Goal: Information Seeking & Learning: Learn about a topic

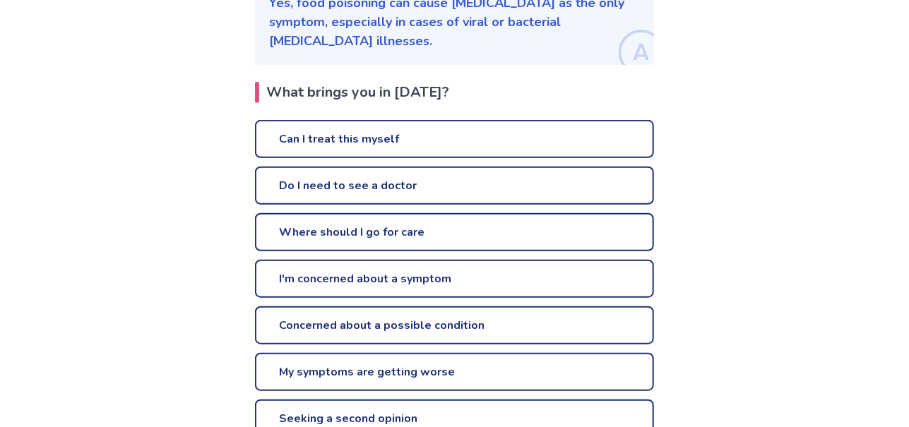
scroll to position [283, 0]
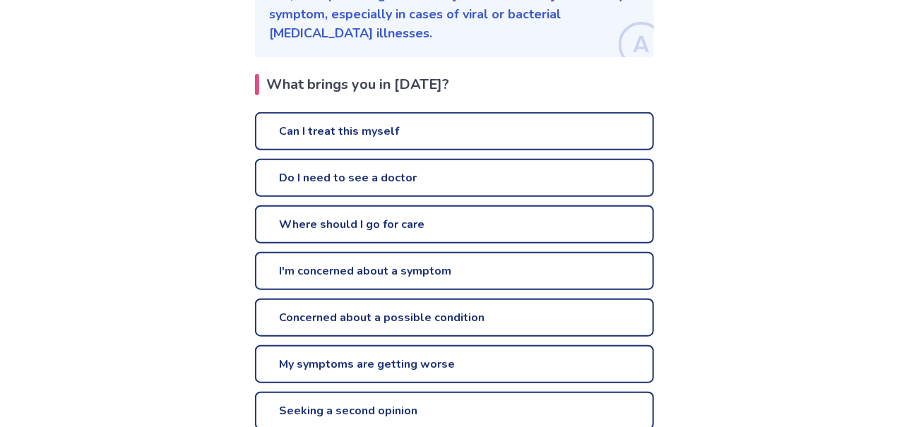
click at [350, 159] on link "Do I need to see a doctor" at bounding box center [454, 178] width 399 height 38
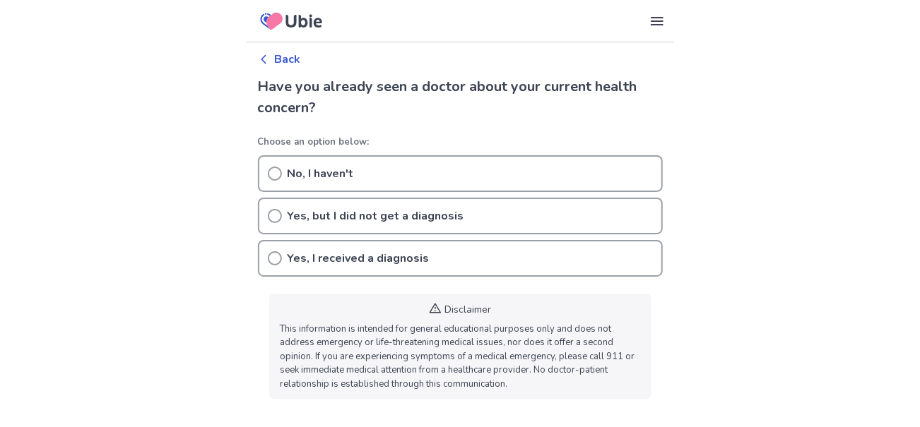
click at [358, 160] on div "No, I haven't" at bounding box center [460, 173] width 405 height 37
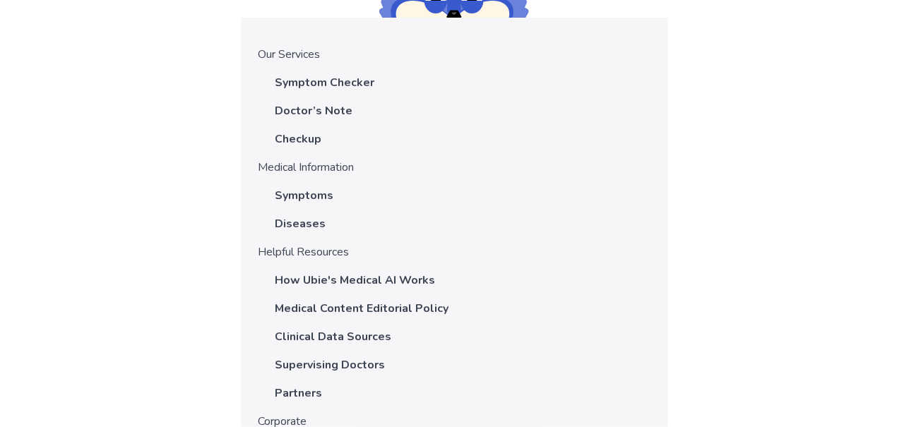
scroll to position [1200, 0]
click at [333, 86] on p "Symptom Checker" at bounding box center [325, 83] width 100 height 17
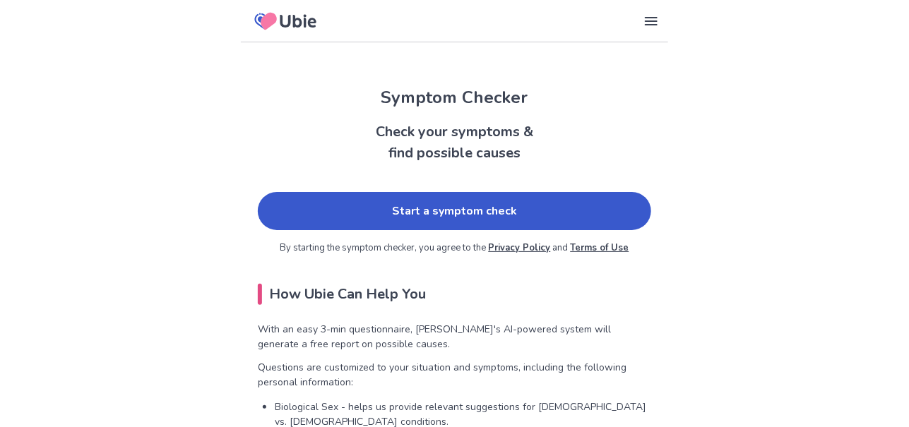
click at [384, 208] on link "Start a symptom check" at bounding box center [455, 211] width 394 height 38
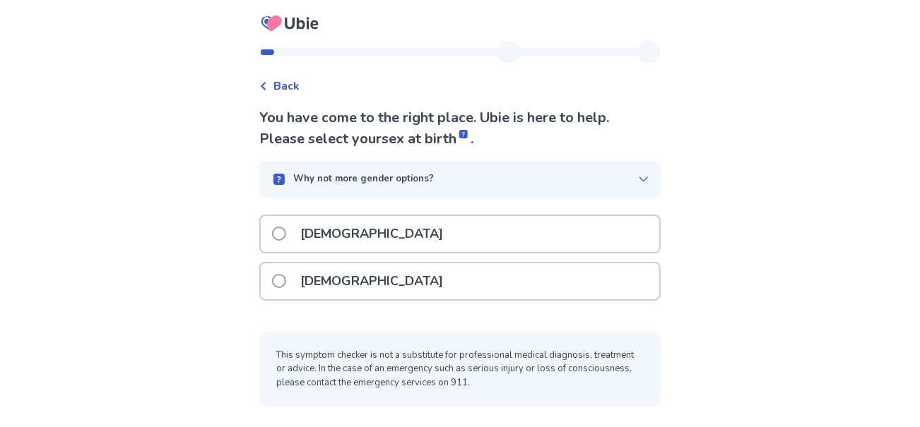
click at [286, 274] on span at bounding box center [279, 281] width 14 height 14
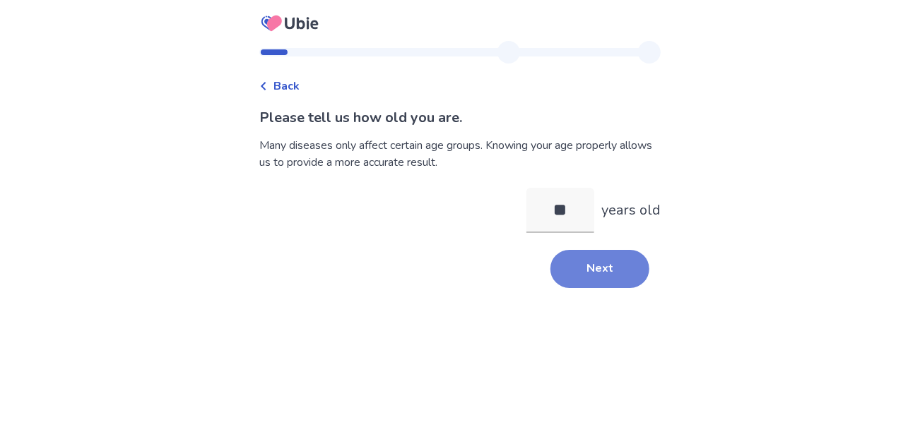
type input "**"
click at [585, 259] on button "Next" at bounding box center [599, 269] width 99 height 38
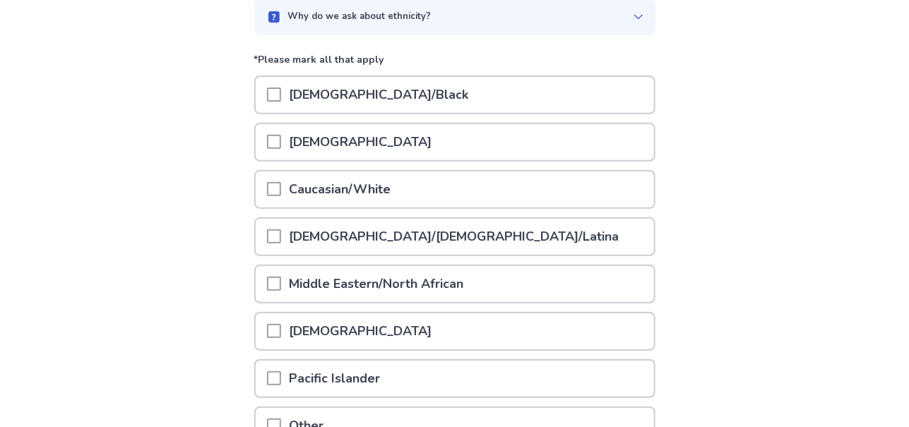
click at [349, 187] on p "Caucasian/White" at bounding box center [340, 190] width 119 height 36
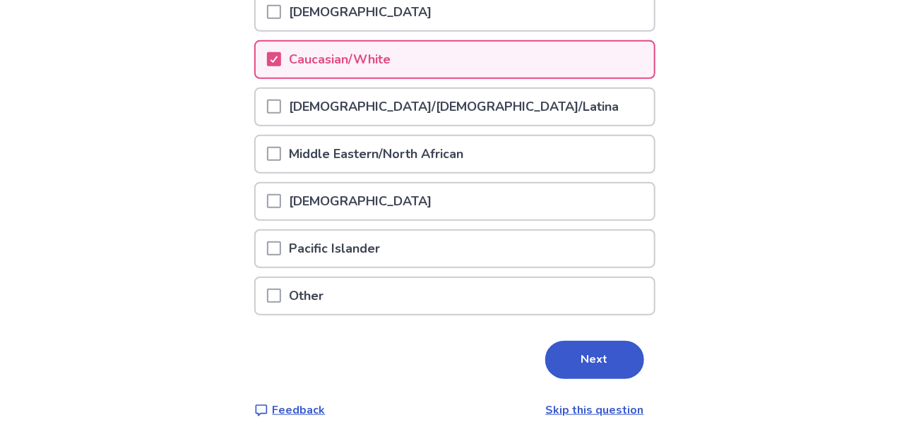
scroll to position [277, 0]
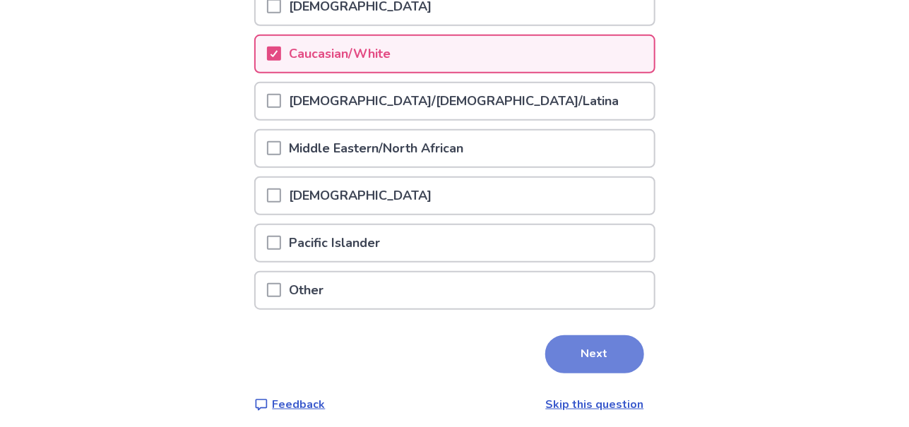
click at [568, 338] on button "Next" at bounding box center [594, 355] width 99 height 38
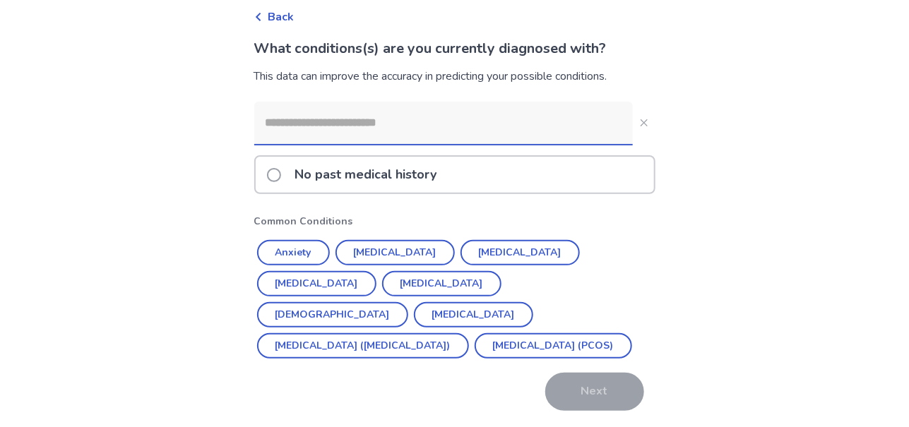
scroll to position [70, 0]
click at [480, 252] on button "Depression" at bounding box center [520, 252] width 119 height 25
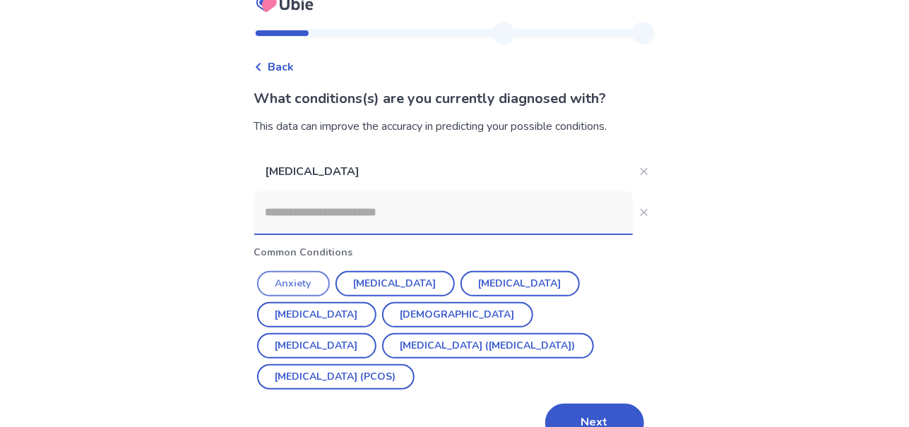
click at [315, 284] on button "Anxiety" at bounding box center [293, 283] width 73 height 25
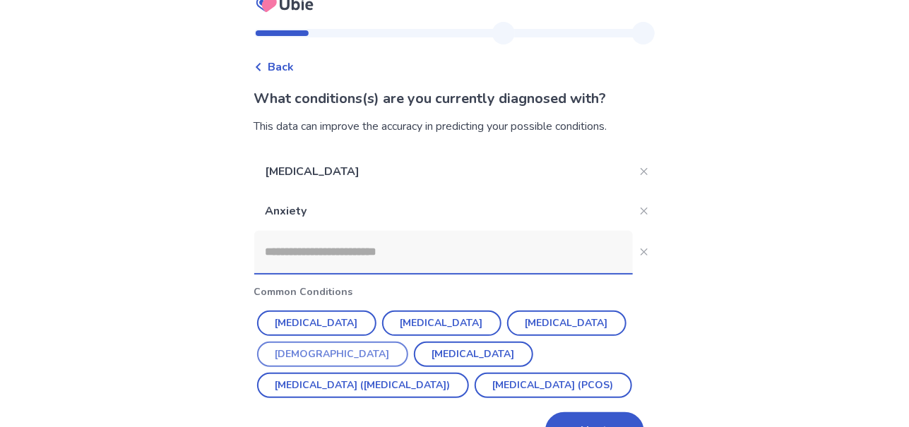
click at [408, 342] on button "Asthma" at bounding box center [332, 354] width 151 height 25
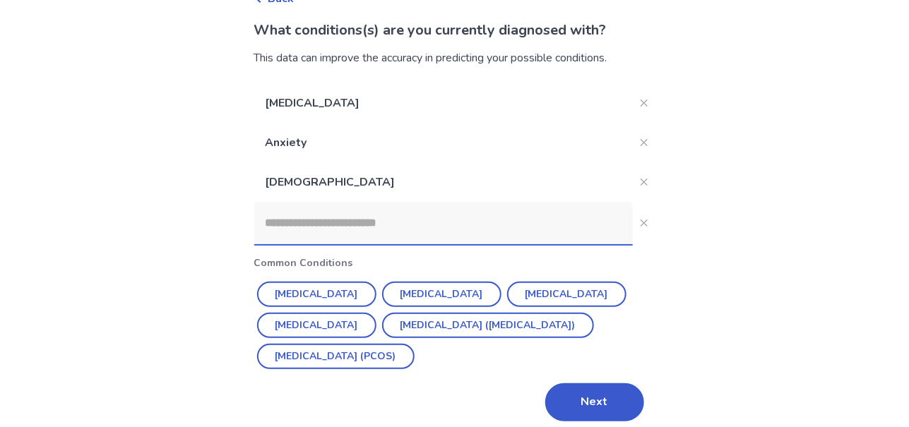
scroll to position [89, 0]
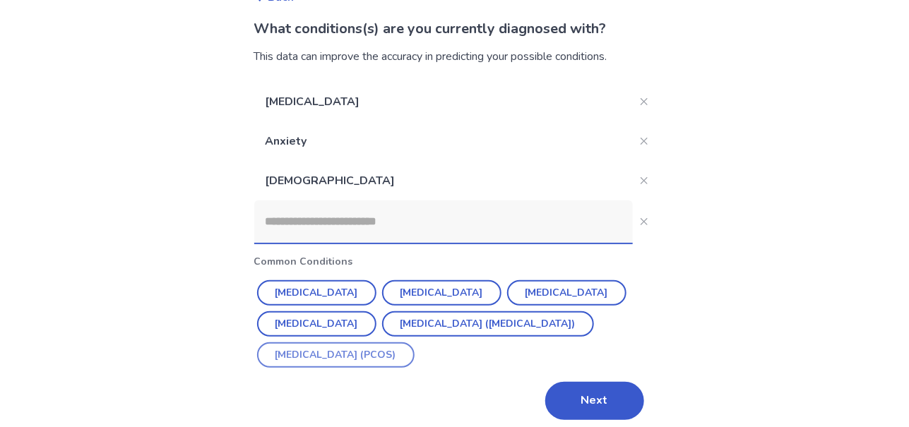
click at [415, 359] on button "Polycystic ovarian syndrome (PCOS)" at bounding box center [336, 355] width 158 height 25
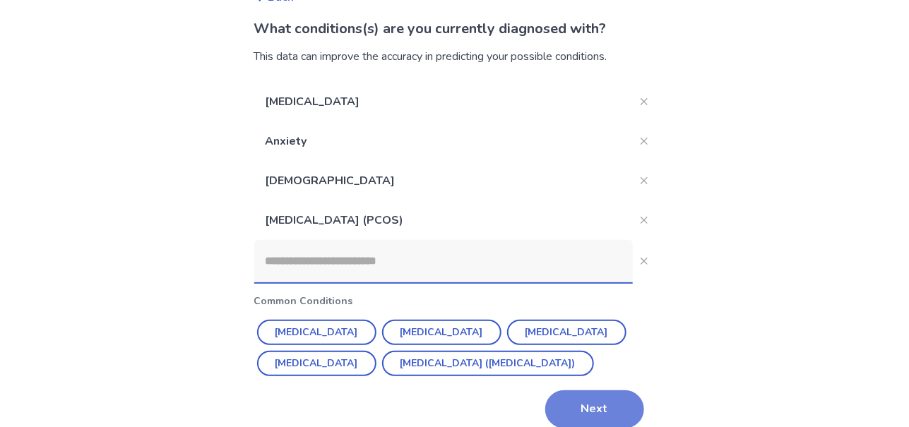
click at [590, 406] on button "Next" at bounding box center [594, 410] width 99 height 38
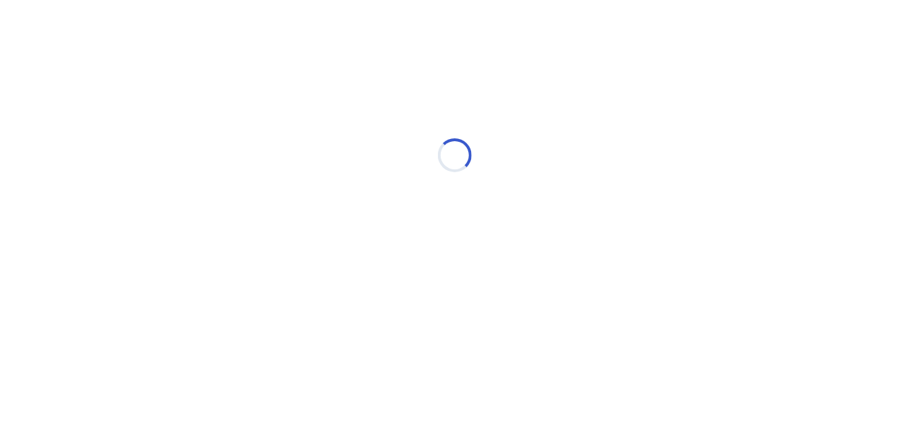
scroll to position [0, 0]
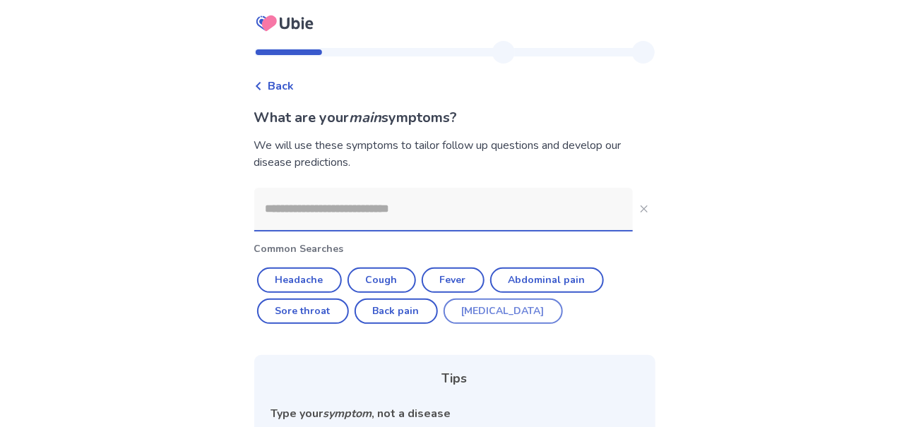
click at [484, 307] on button "[MEDICAL_DATA]" at bounding box center [503, 311] width 119 height 25
type input "********"
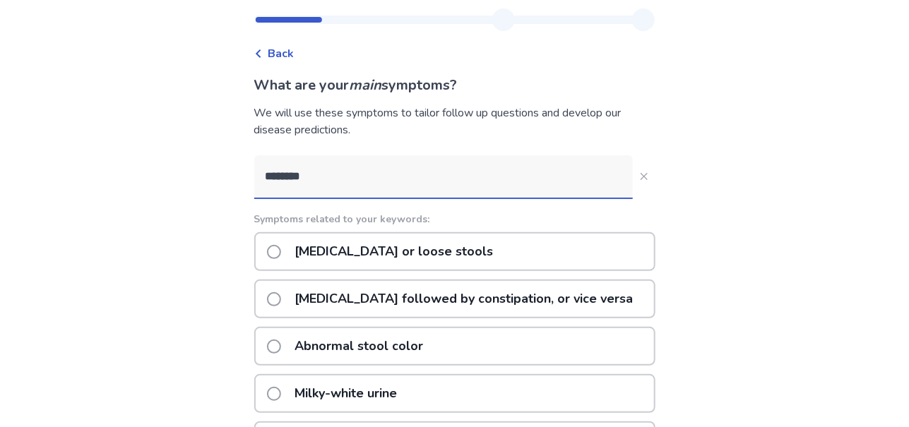
scroll to position [70, 0]
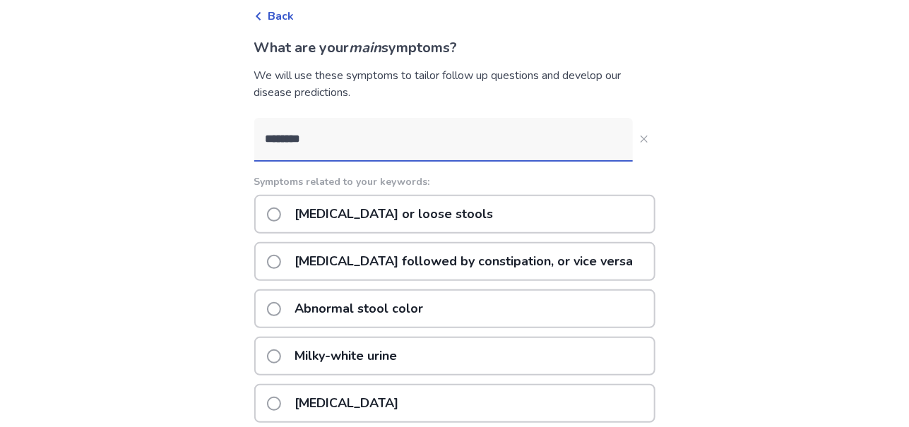
click at [273, 211] on div "Diarrhea or loose stools" at bounding box center [454, 214] width 401 height 39
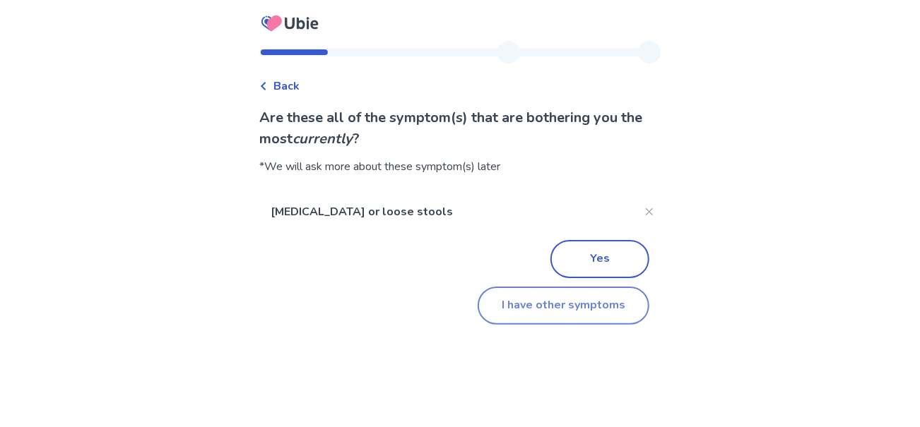
click at [557, 312] on button "I have other symptoms" at bounding box center [564, 306] width 172 height 38
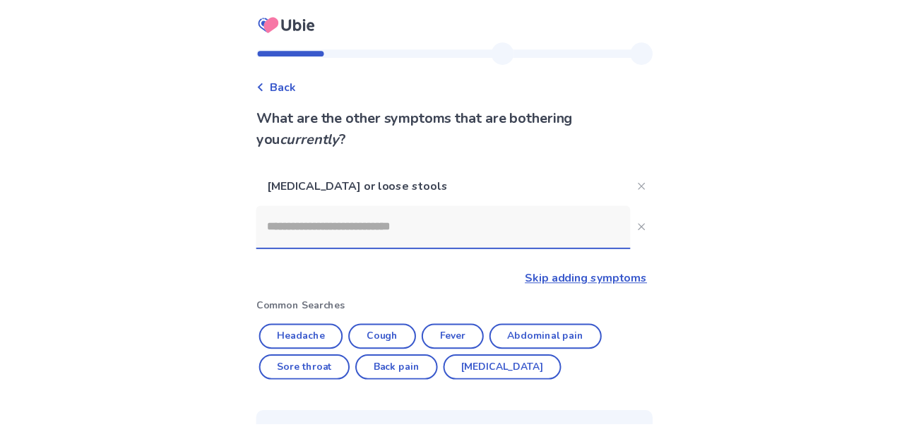
scroll to position [70, 0]
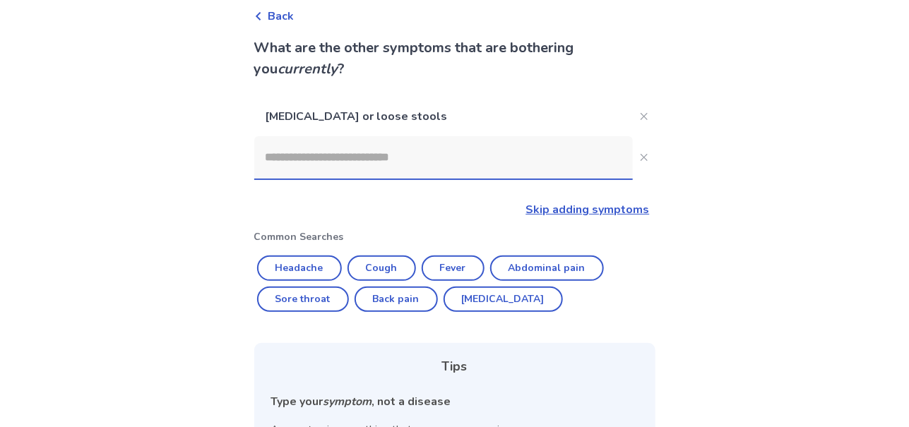
click at [336, 165] on input at bounding box center [443, 157] width 379 height 42
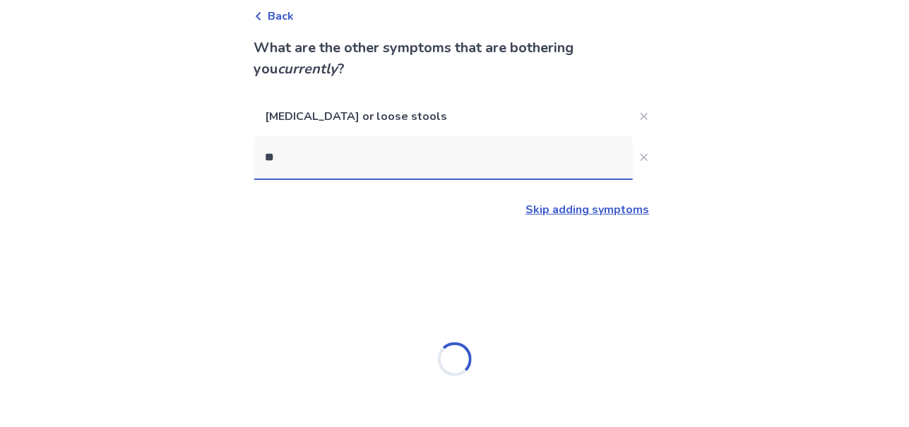
type input "***"
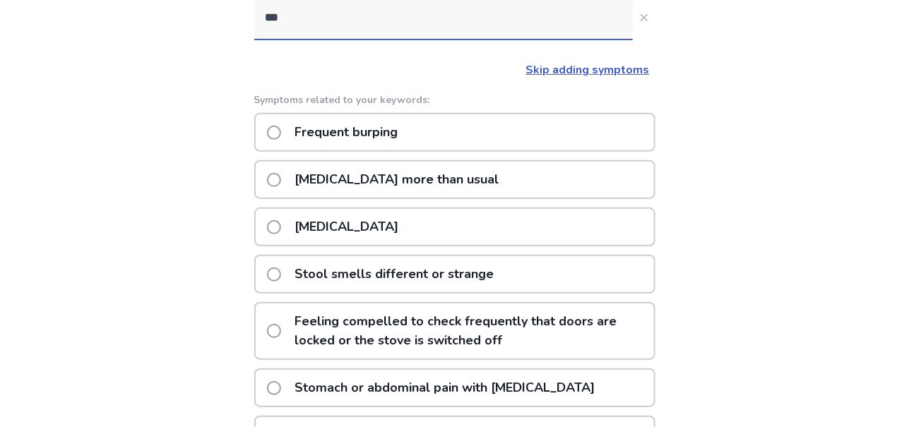
scroll to position [211, 0]
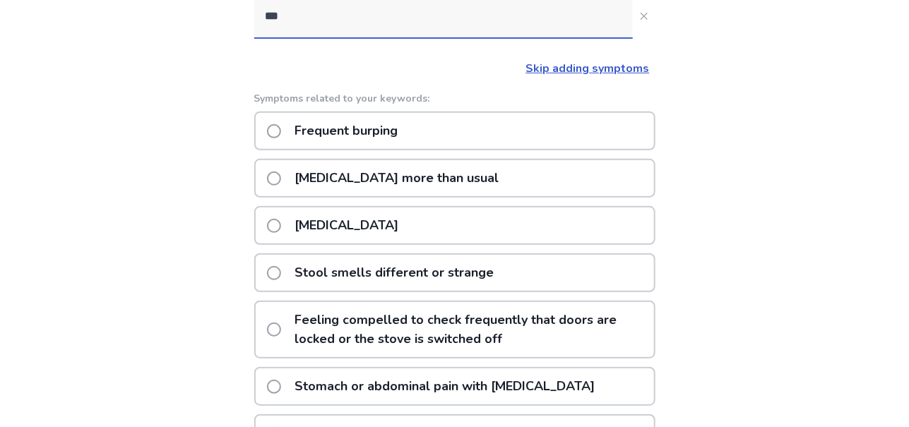
click at [440, 177] on p "Passing gas more than usual" at bounding box center [397, 178] width 221 height 36
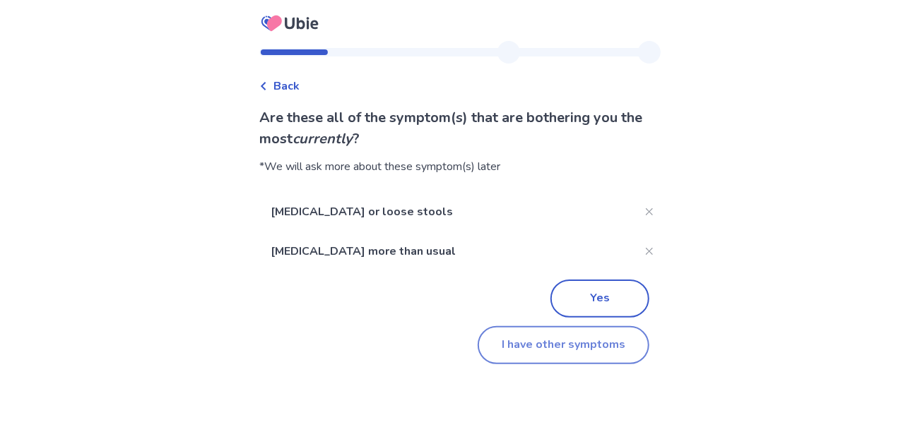
click at [540, 350] on button "I have other symptoms" at bounding box center [564, 345] width 172 height 38
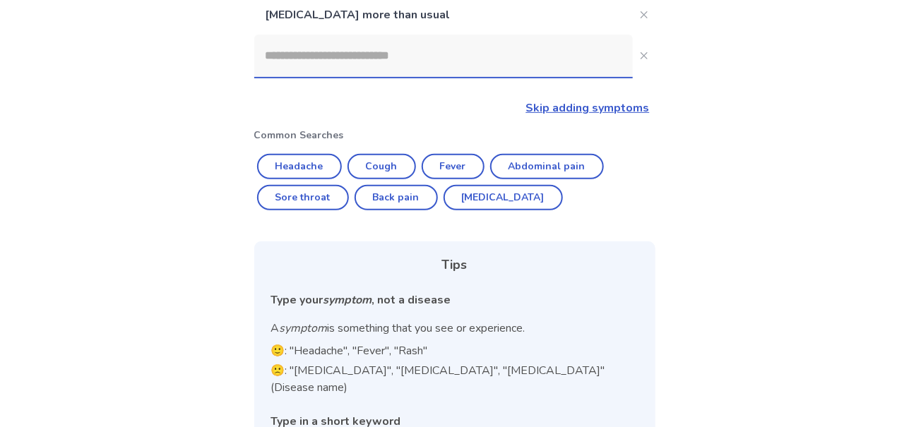
click at [327, 61] on input at bounding box center [443, 56] width 379 height 42
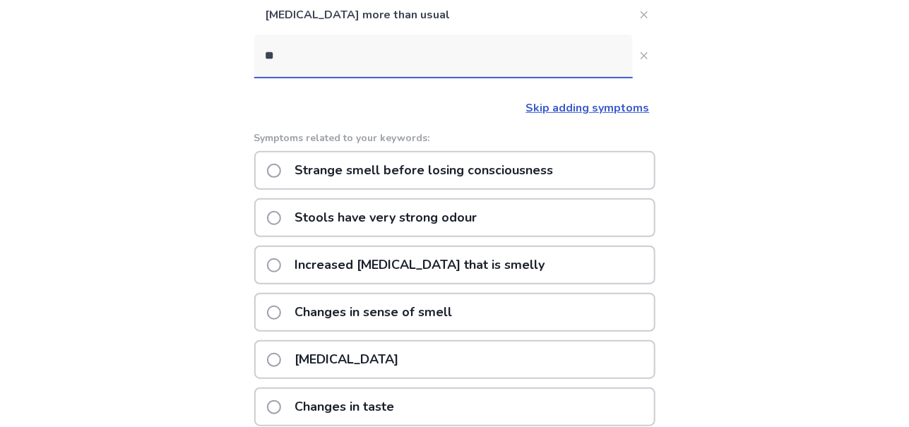
type input "*"
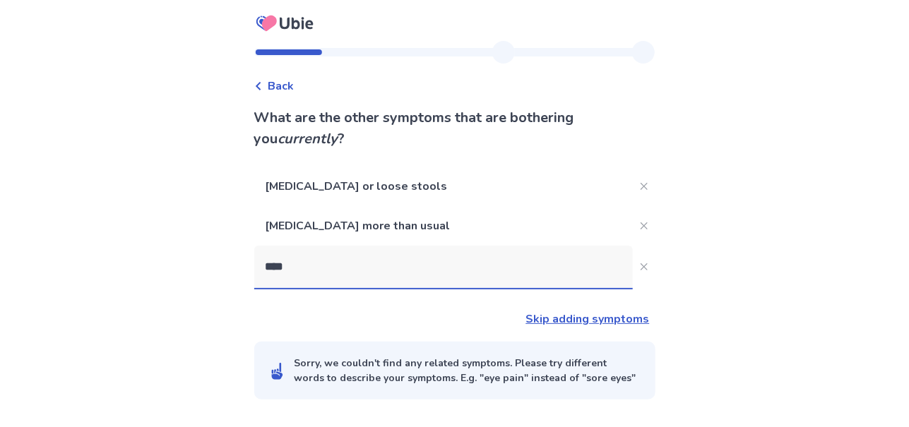
type input "*****"
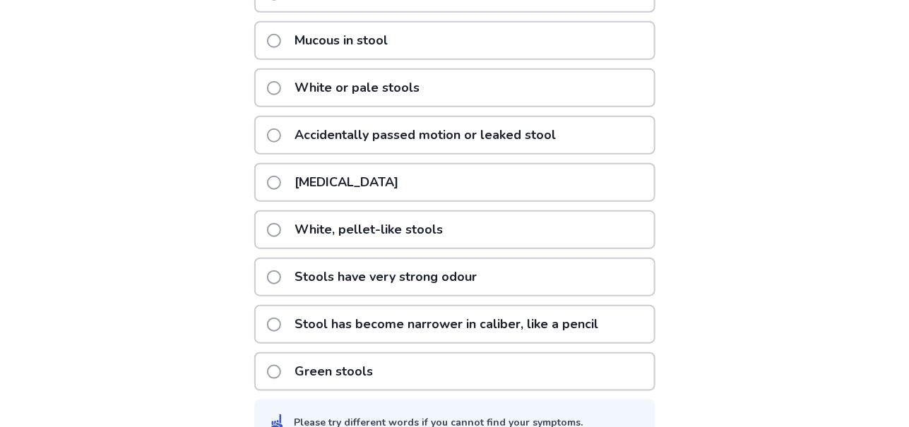
scroll to position [415, 0]
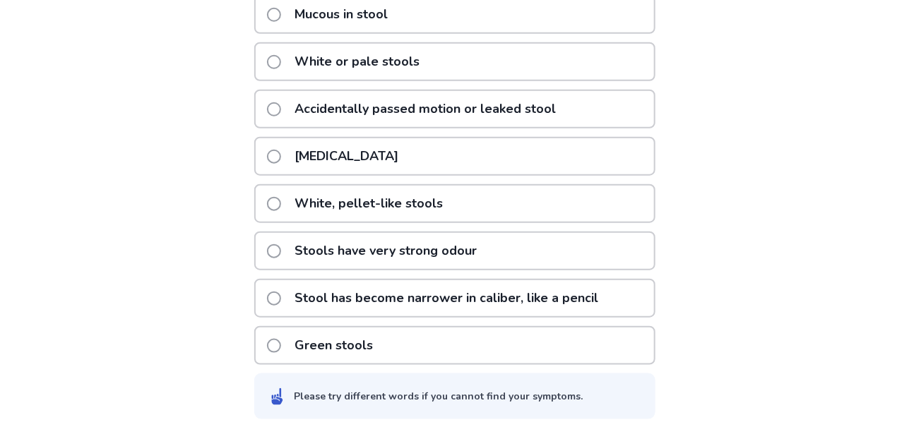
click at [448, 243] on p "Stools have very strong odour" at bounding box center [386, 251] width 199 height 36
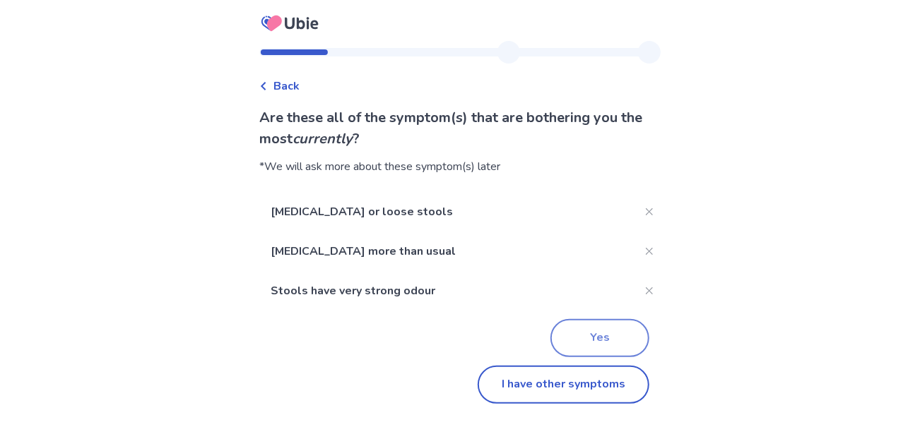
click at [584, 343] on button "Yes" at bounding box center [599, 338] width 99 height 38
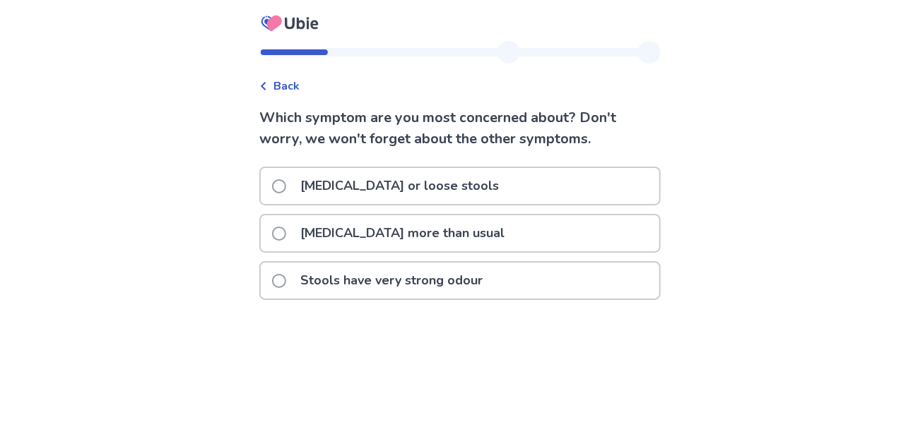
click at [374, 182] on p "Diarrhea or loose stools" at bounding box center [400, 186] width 216 height 36
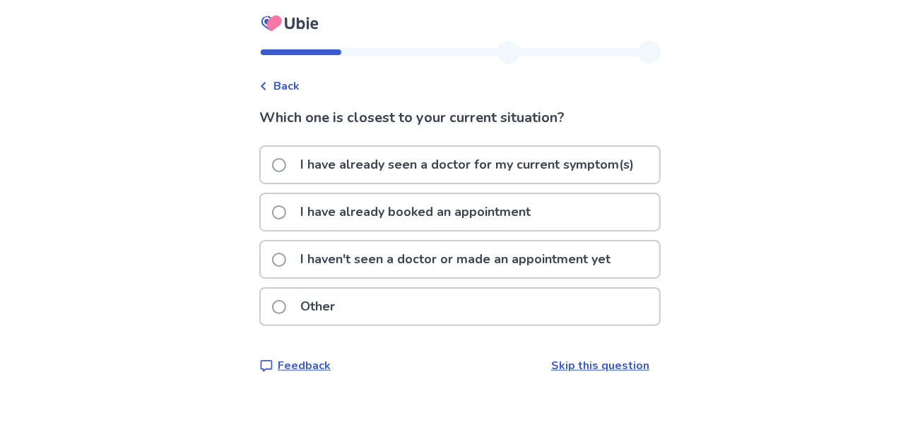
click at [333, 261] on p "I haven't seen a doctor or made an appointment yet" at bounding box center [455, 260] width 327 height 36
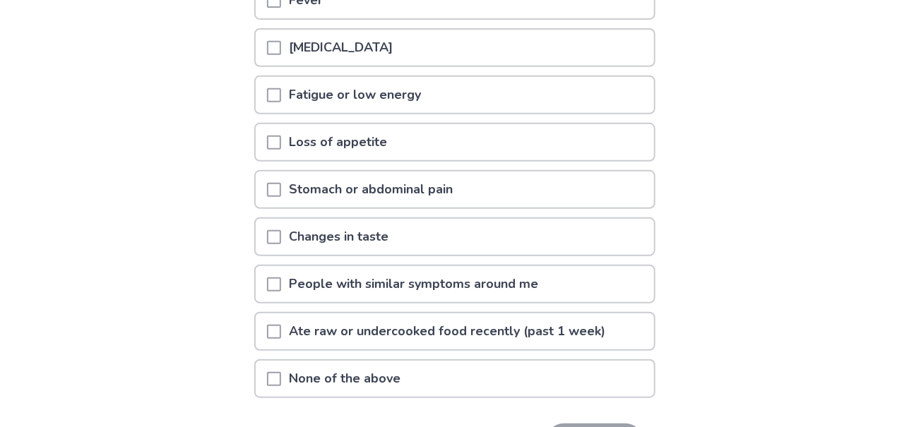
scroll to position [297, 0]
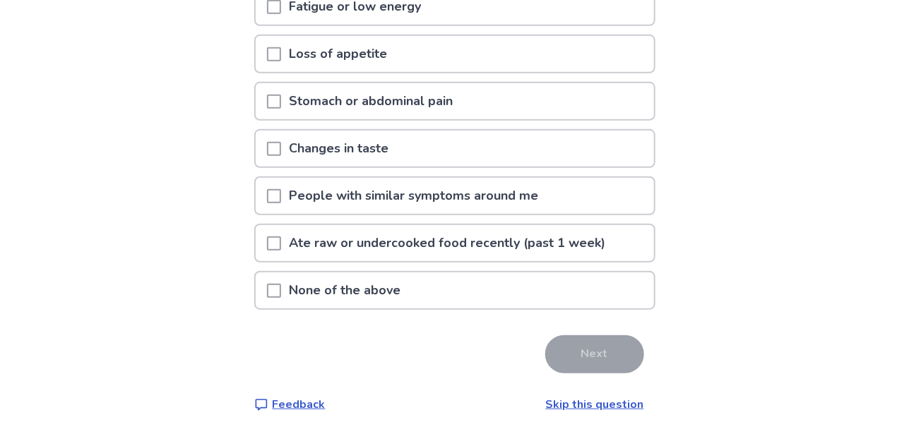
click at [281, 284] on span at bounding box center [274, 291] width 14 height 14
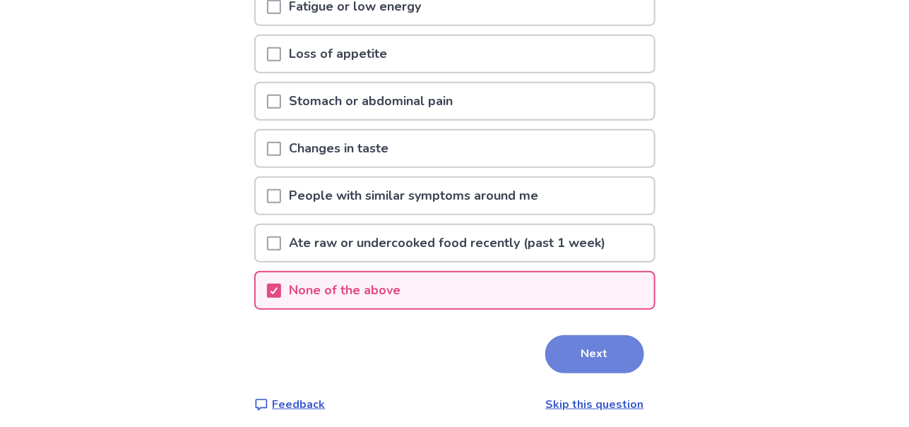
click at [568, 356] on button "Next" at bounding box center [594, 355] width 99 height 38
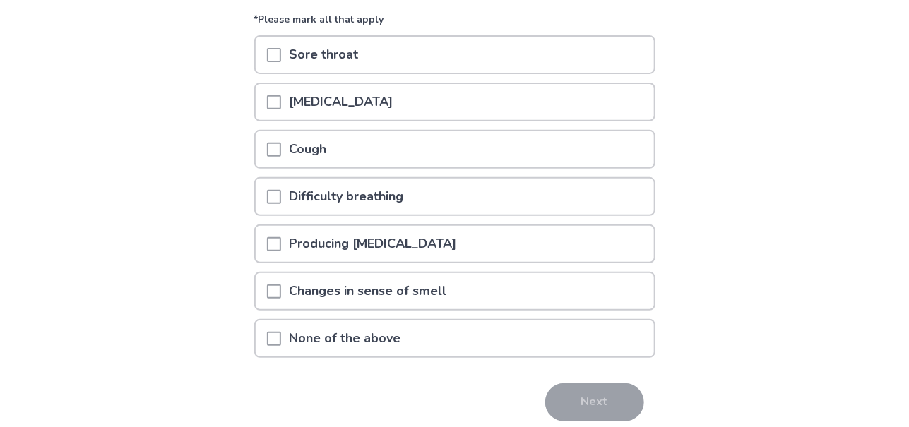
scroll to position [204, 0]
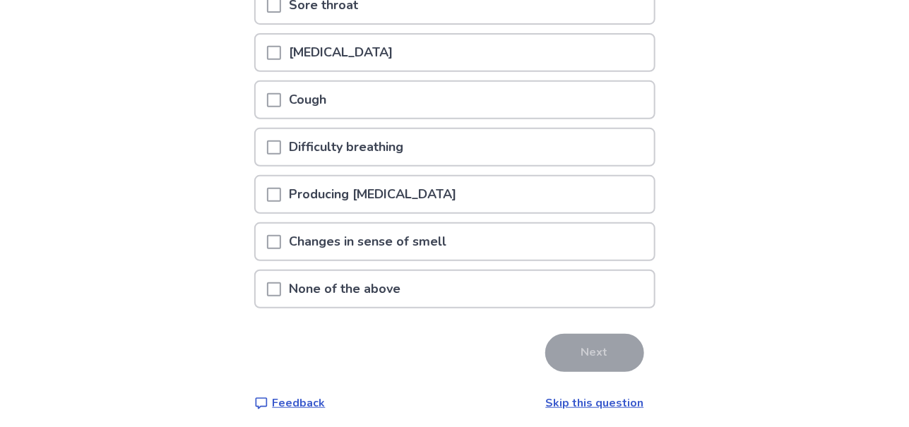
click at [338, 281] on p "None of the above" at bounding box center [345, 289] width 129 height 36
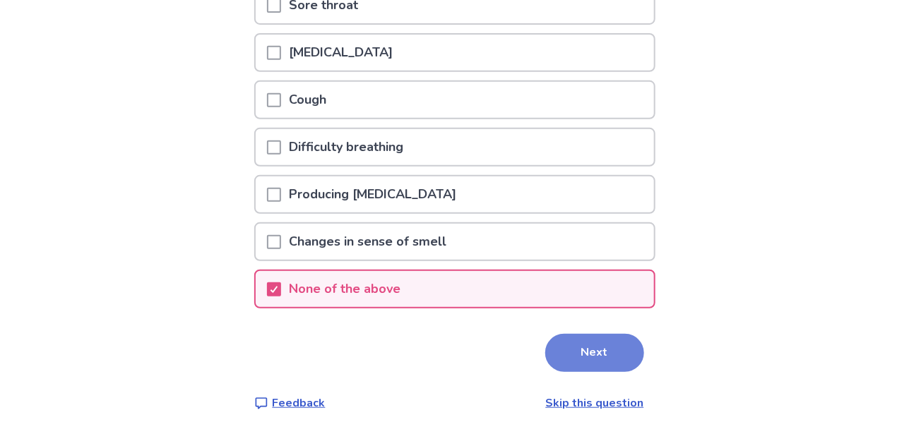
click at [571, 351] on button "Next" at bounding box center [594, 353] width 99 height 38
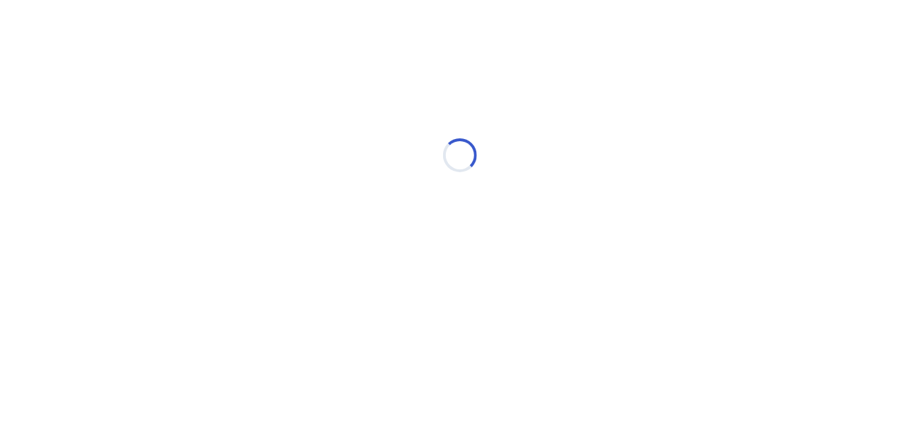
select select "*"
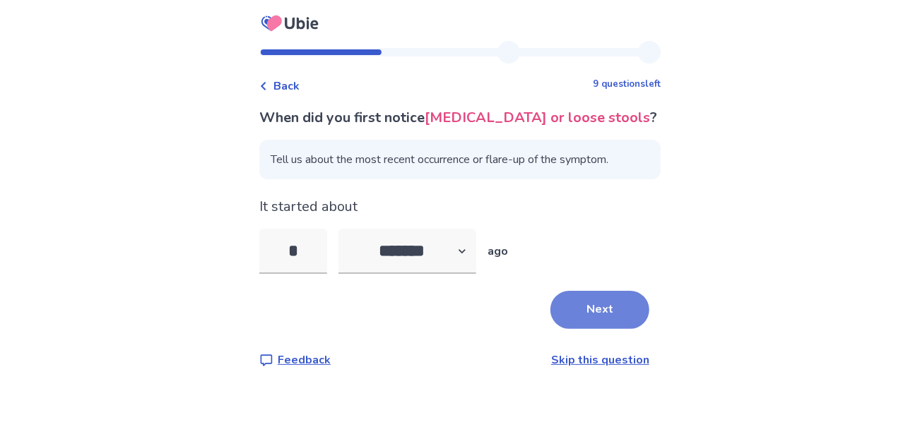
type input "*"
click at [597, 310] on button "Next" at bounding box center [599, 310] width 99 height 38
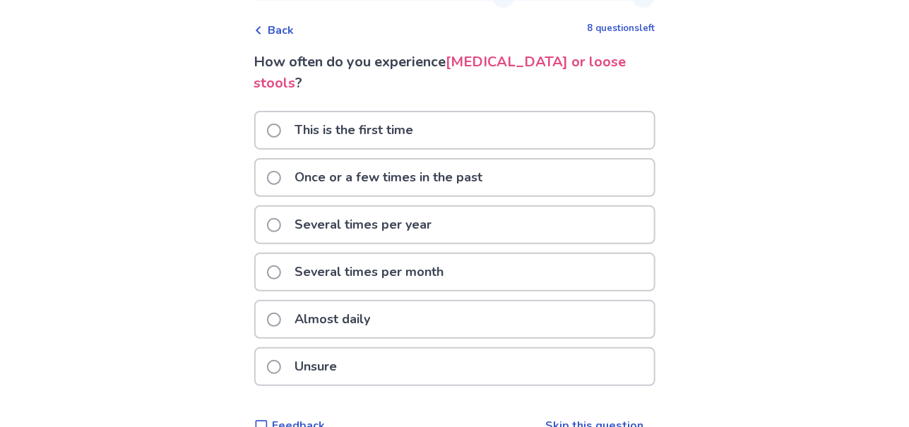
scroll to position [58, 0]
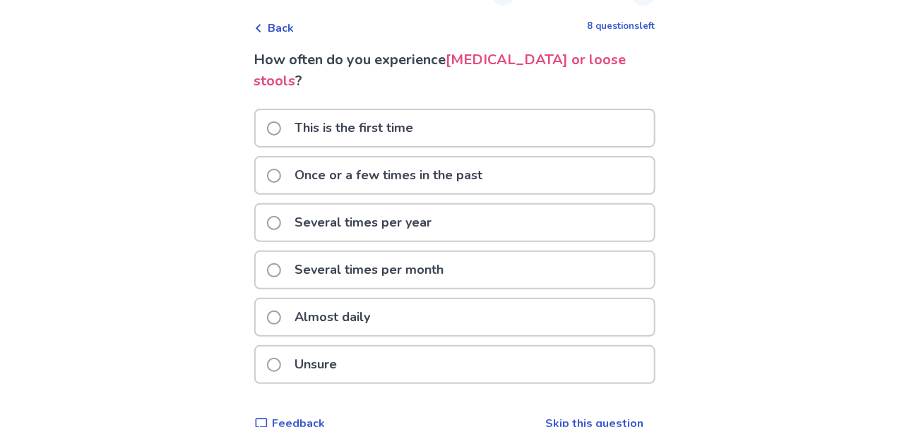
click at [279, 206] on label "Several times per year" at bounding box center [354, 223] width 174 height 36
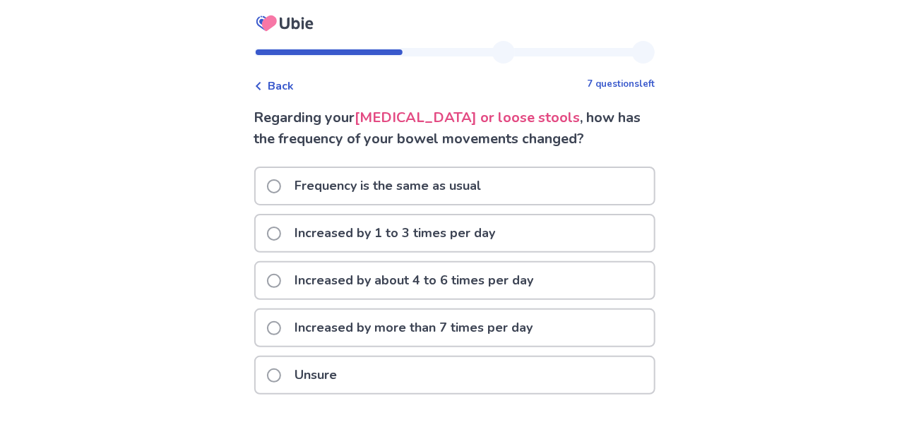
click at [281, 230] on span at bounding box center [274, 234] width 14 height 14
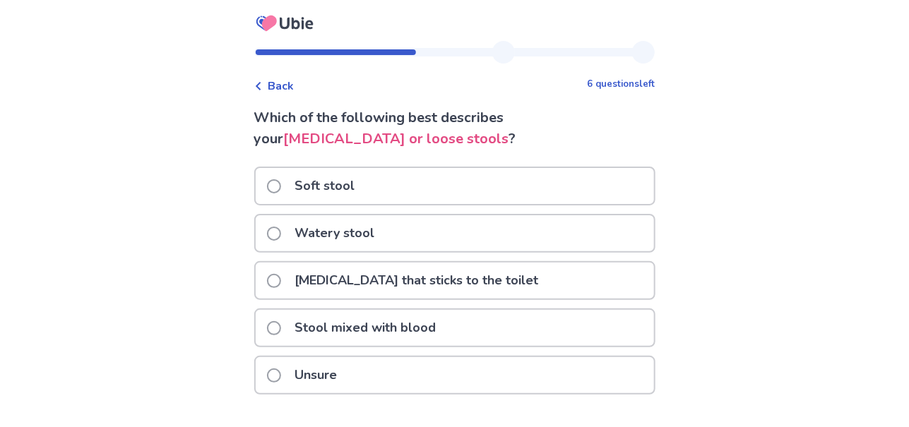
click at [290, 230] on label "Watery stool" at bounding box center [325, 234] width 117 height 36
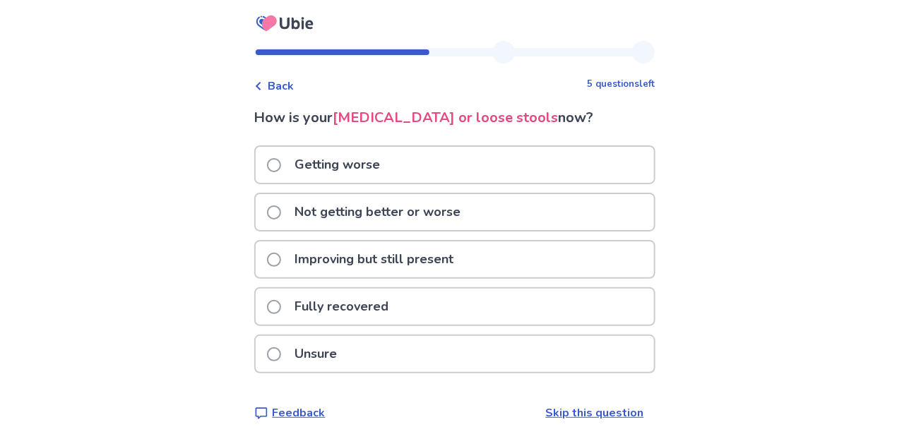
click at [279, 255] on span at bounding box center [274, 260] width 14 height 14
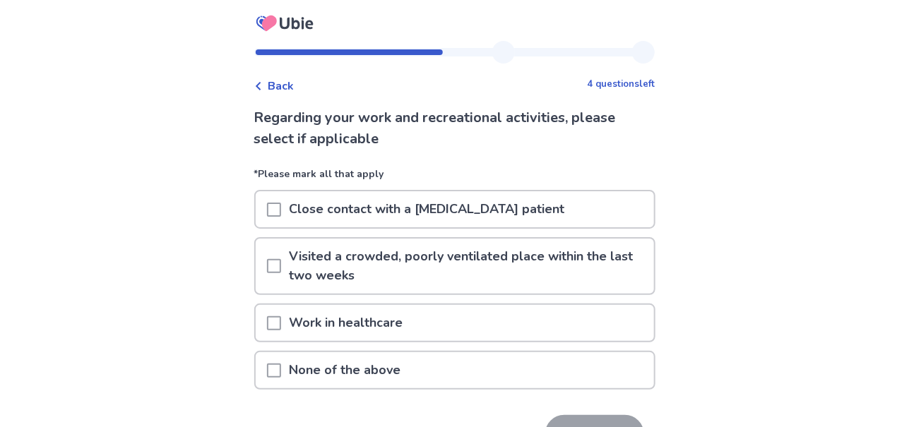
click at [290, 369] on p "None of the above" at bounding box center [345, 371] width 129 height 36
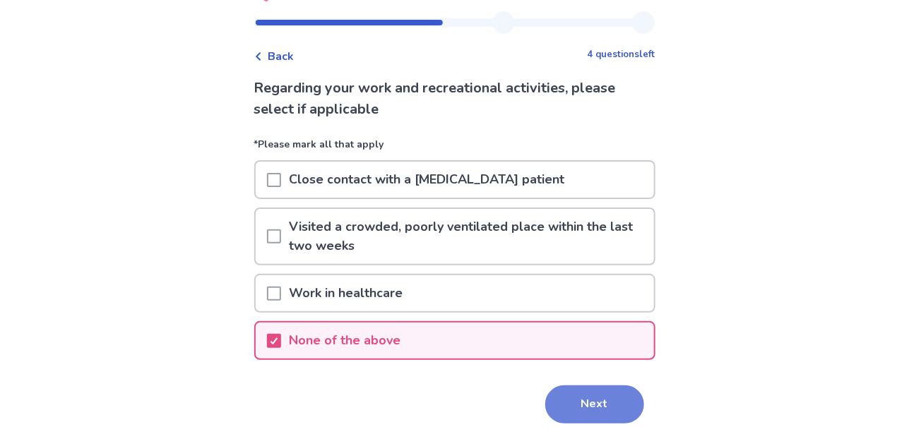
scroll to position [84, 0]
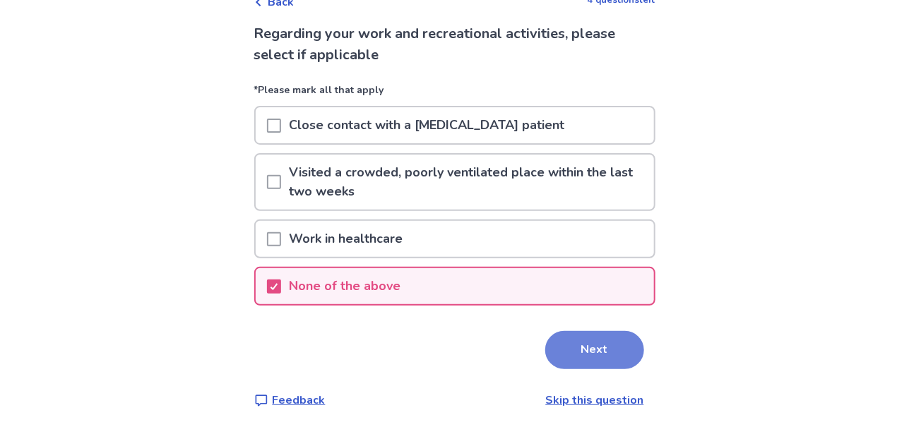
click at [598, 355] on button "Next" at bounding box center [594, 350] width 99 height 38
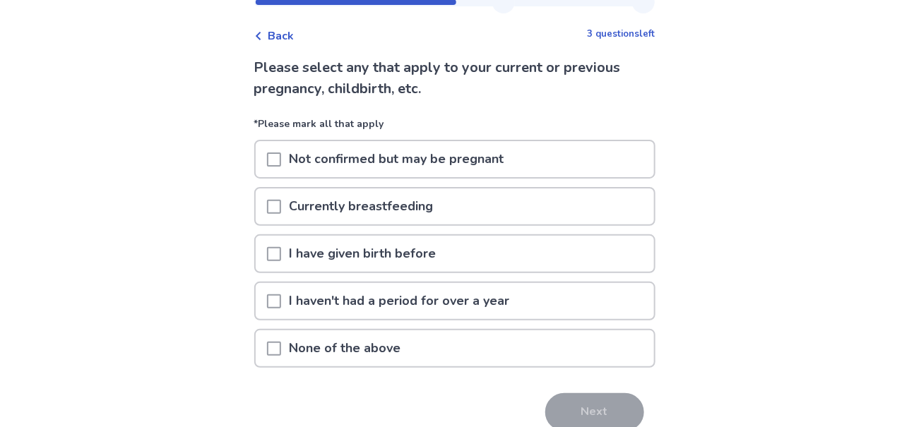
scroll to position [70, 0]
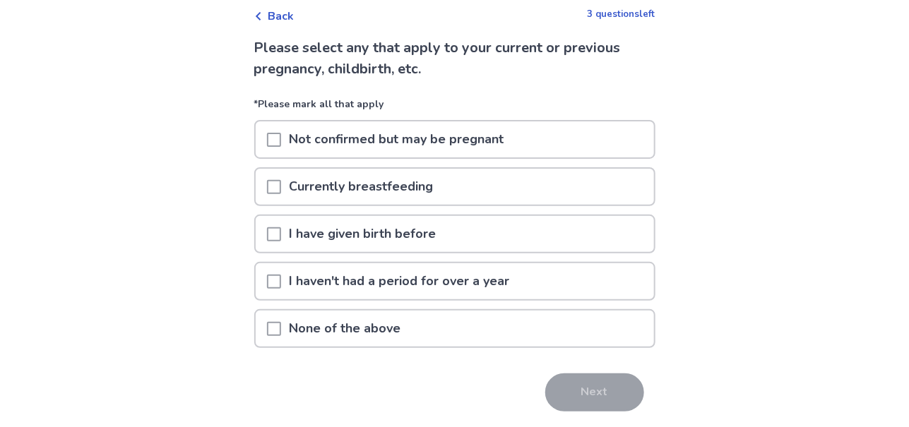
click at [281, 279] on span at bounding box center [274, 282] width 14 height 14
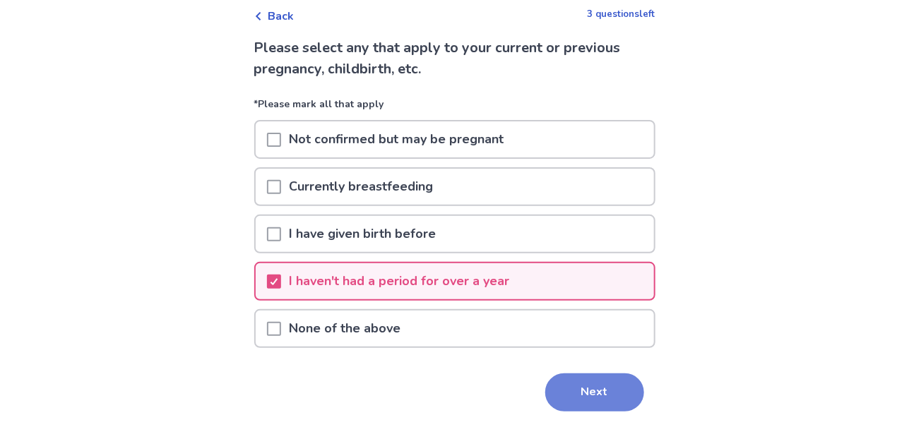
click at [598, 378] on button "Next" at bounding box center [594, 393] width 99 height 38
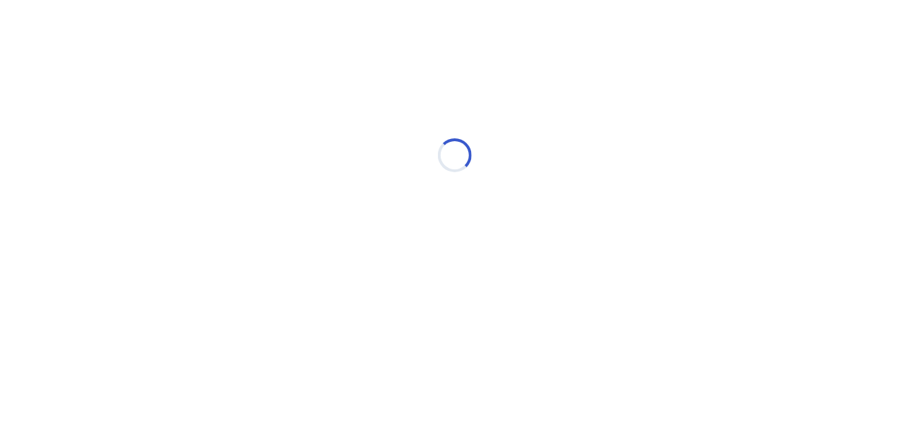
scroll to position [0, 0]
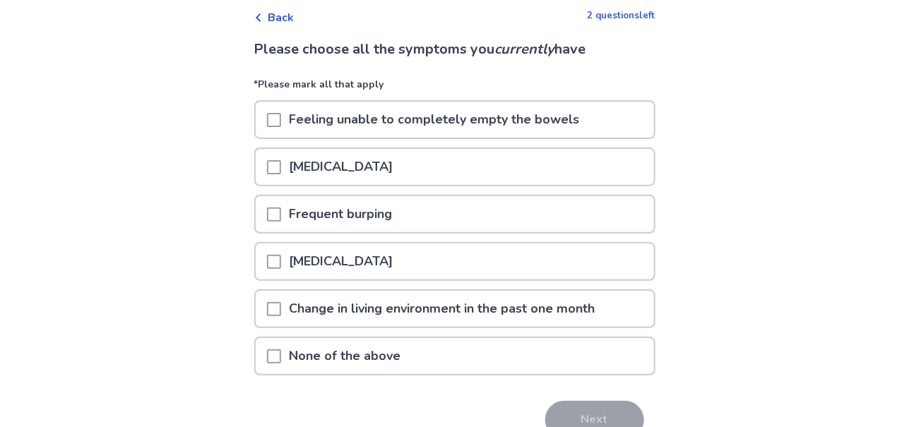
scroll to position [70, 0]
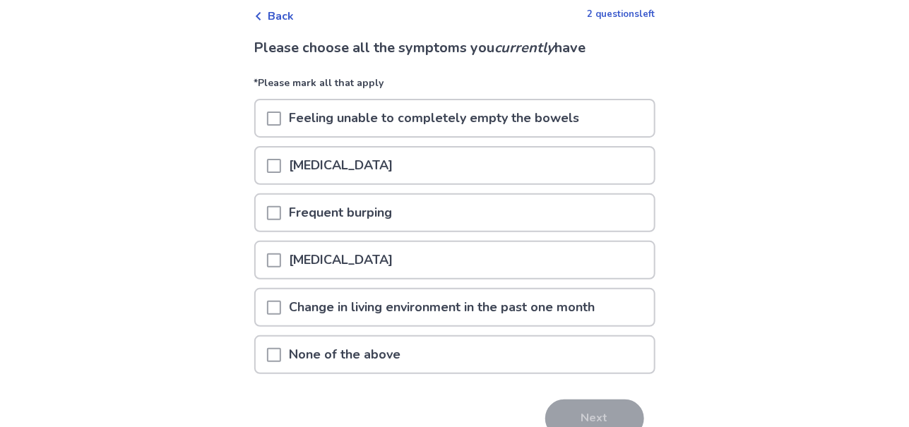
click at [281, 348] on span at bounding box center [274, 355] width 14 height 14
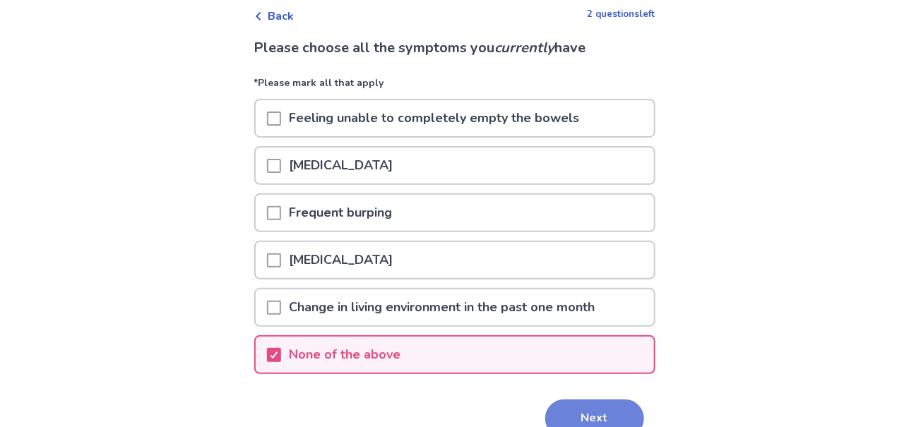
click at [584, 403] on button "Next" at bounding box center [594, 419] width 99 height 38
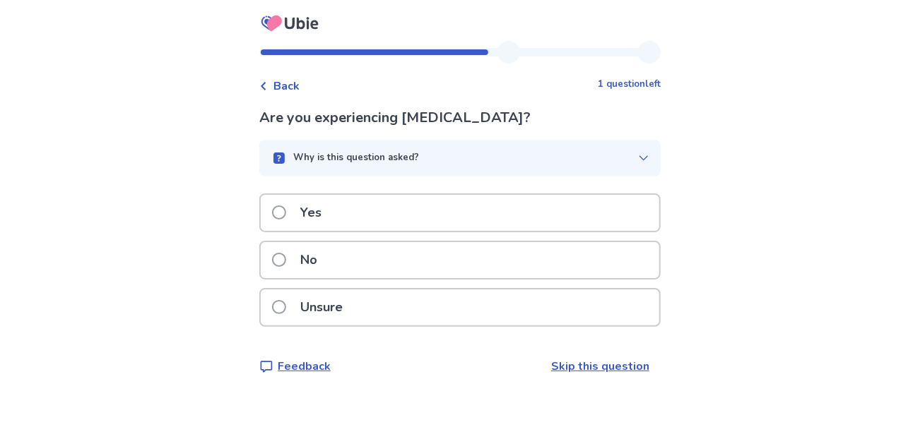
click at [305, 317] on p "Unsure" at bounding box center [321, 308] width 59 height 36
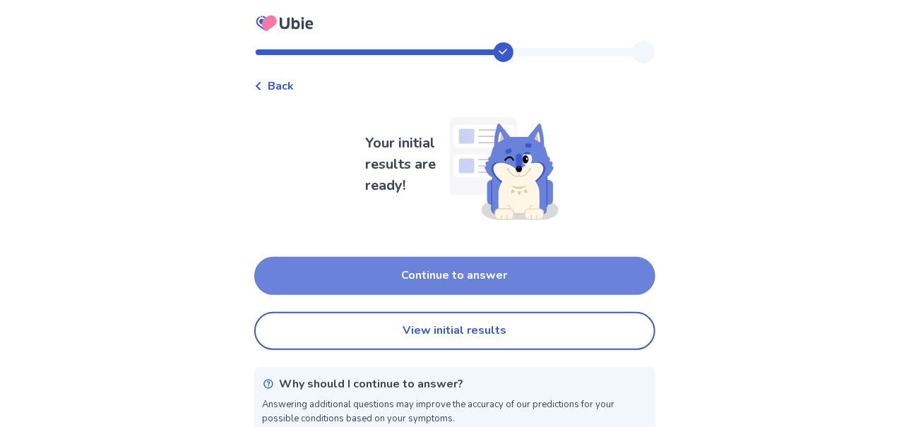
click at [412, 271] on button "Continue to answer" at bounding box center [454, 276] width 401 height 38
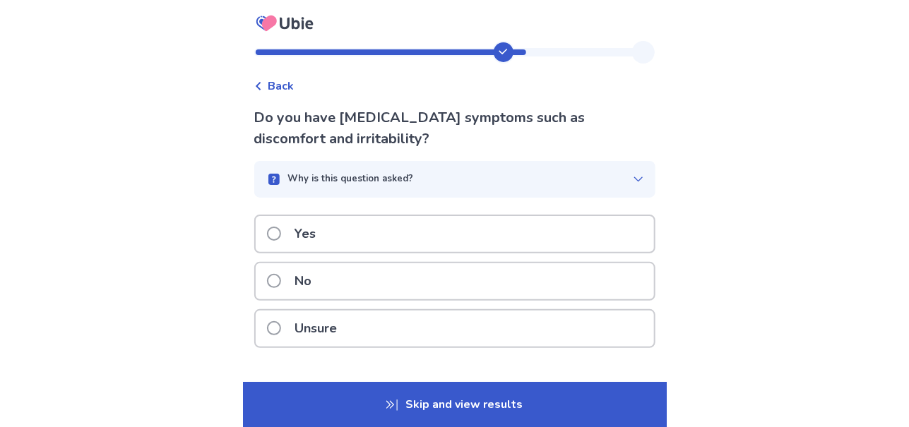
click at [321, 281] on p "No" at bounding box center [304, 282] width 34 height 36
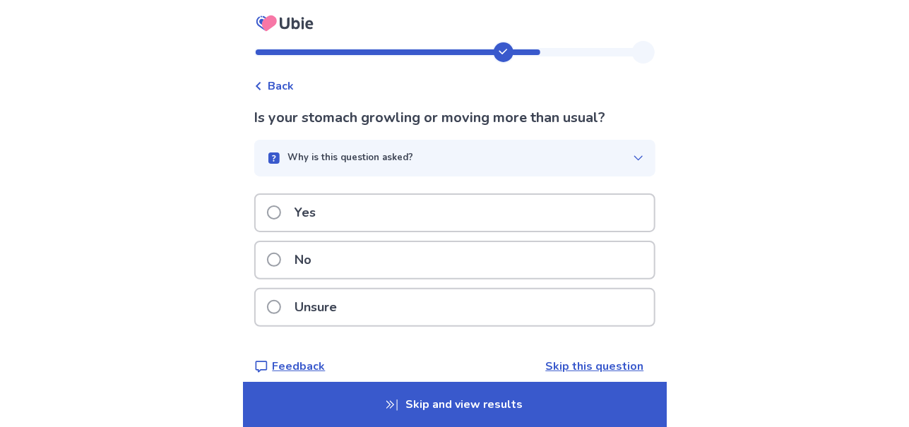
click at [343, 212] on div "Yes" at bounding box center [455, 213] width 399 height 36
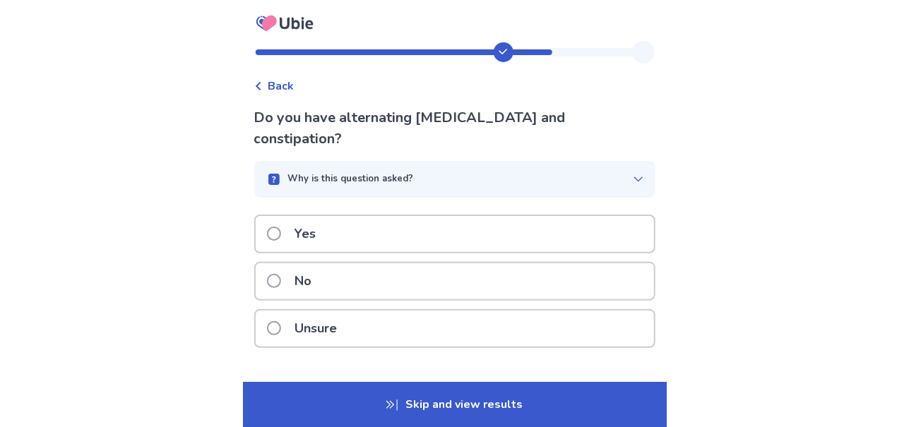
click at [336, 264] on div "No" at bounding box center [455, 282] width 399 height 36
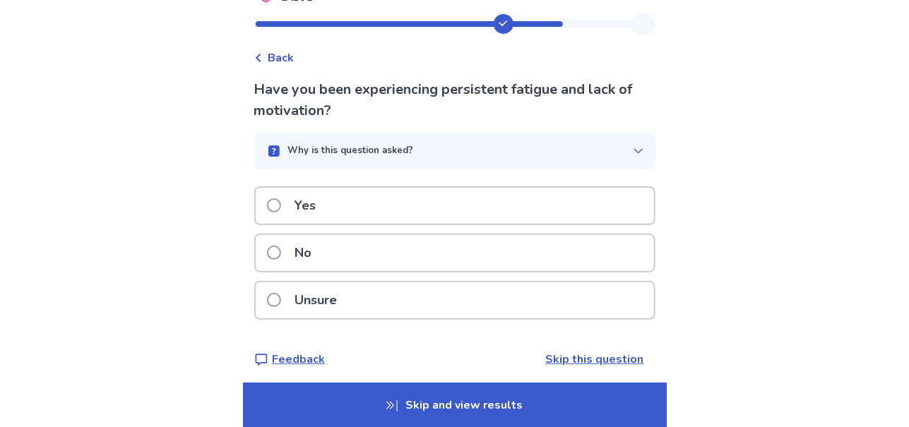
scroll to position [33, 0]
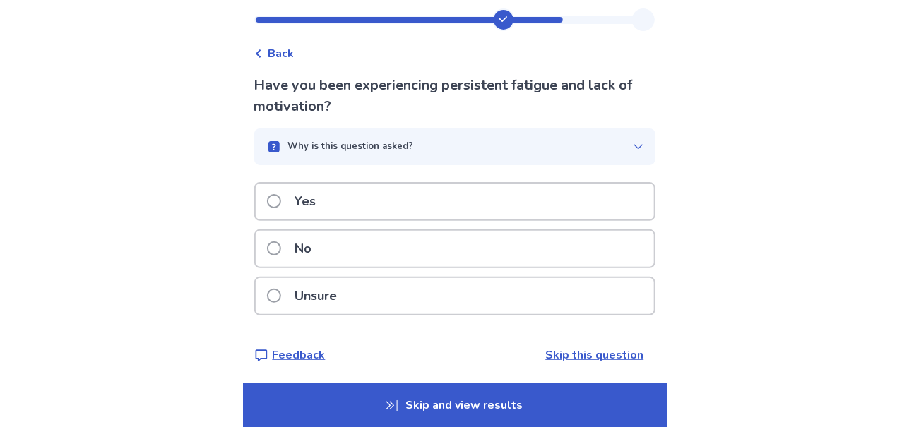
click at [346, 290] on p "Unsure" at bounding box center [316, 296] width 59 height 36
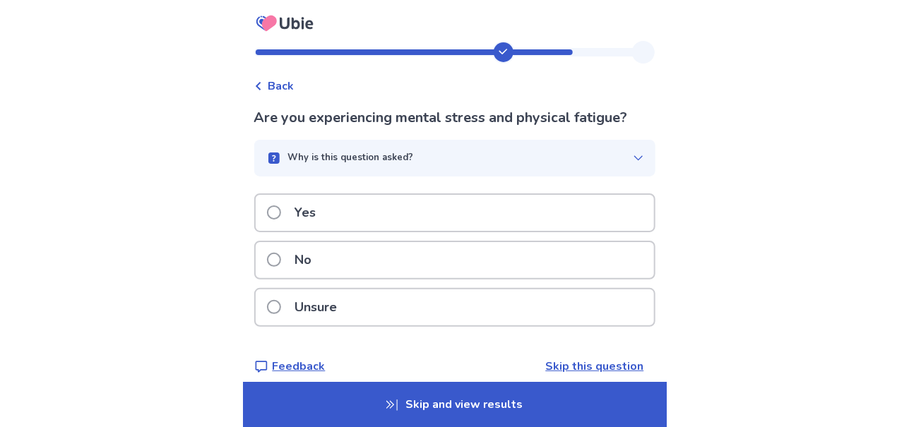
click at [345, 218] on div "Yes" at bounding box center [455, 213] width 399 height 36
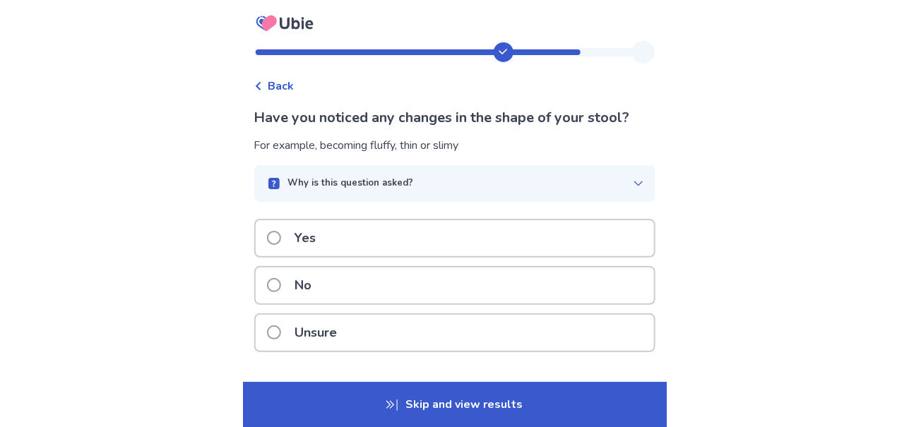
click at [381, 233] on div "Yes" at bounding box center [455, 238] width 399 height 36
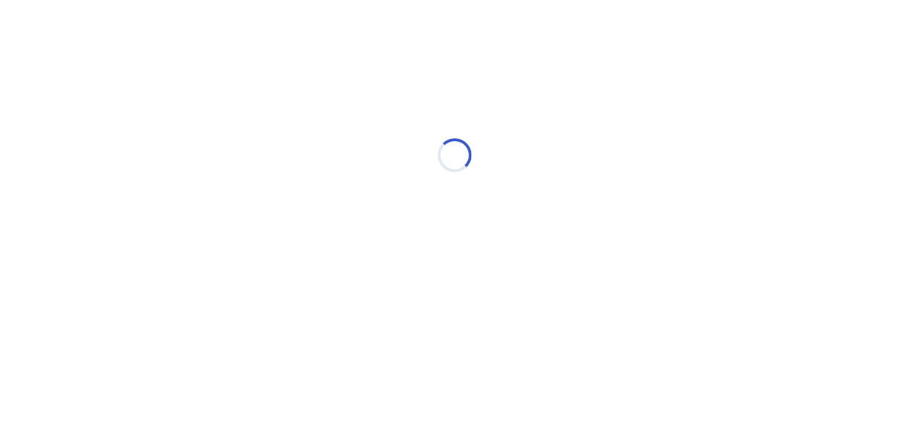
select select "*"
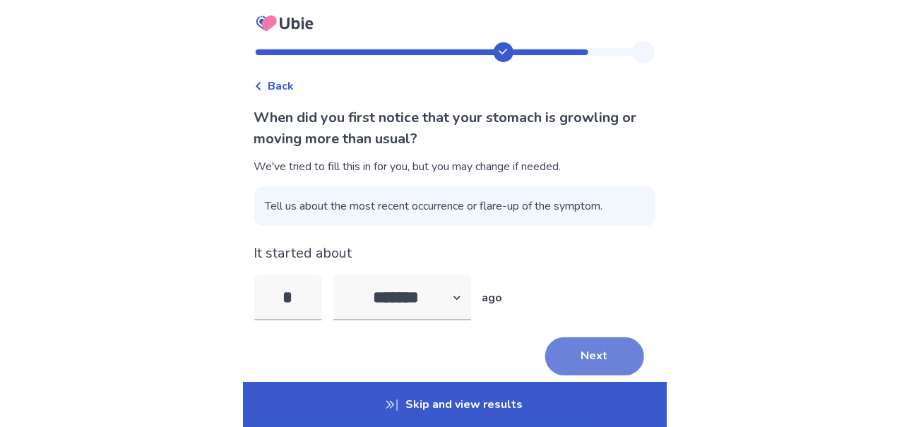
click at [589, 352] on button "Next" at bounding box center [594, 357] width 99 height 38
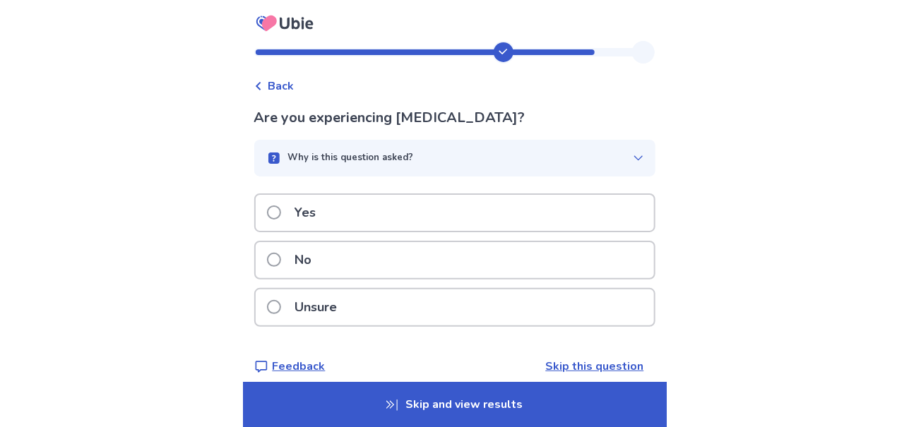
click at [353, 266] on div "No" at bounding box center [455, 260] width 399 height 36
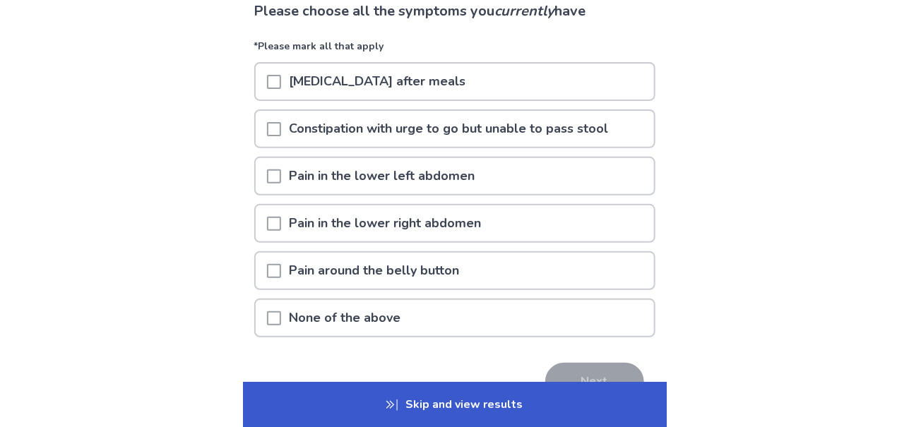
scroll to position [141, 0]
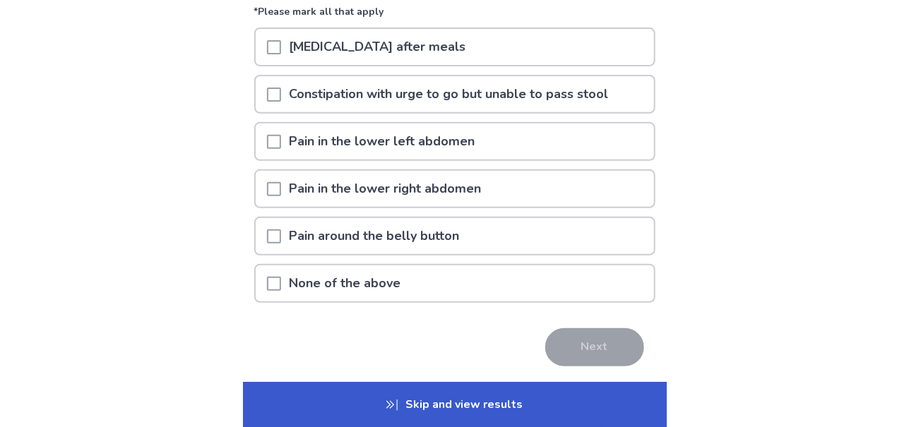
click at [333, 283] on p "None of the above" at bounding box center [345, 284] width 129 height 36
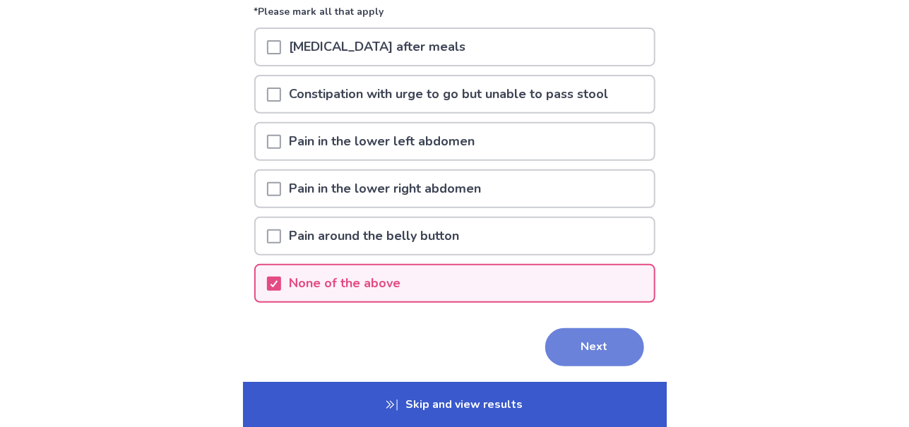
click at [570, 337] on button "Next" at bounding box center [594, 348] width 99 height 38
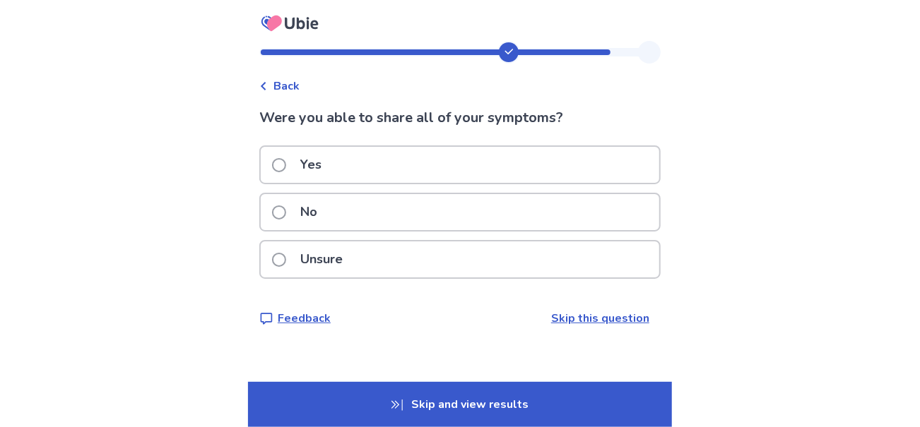
click at [367, 166] on div "Yes" at bounding box center [460, 165] width 399 height 36
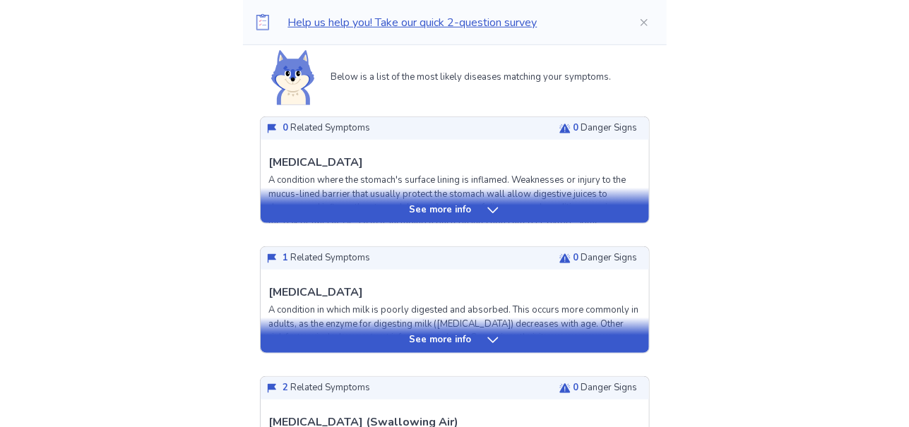
scroll to position [353, 0]
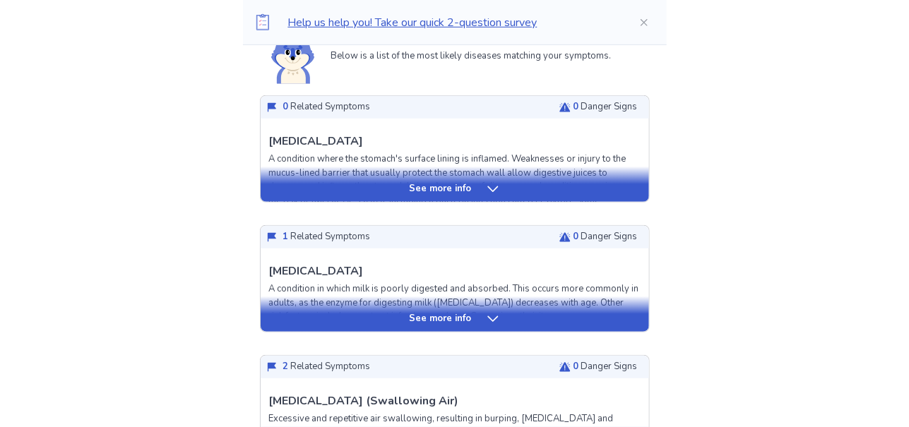
click at [492, 188] on icon at bounding box center [493, 189] width 14 height 14
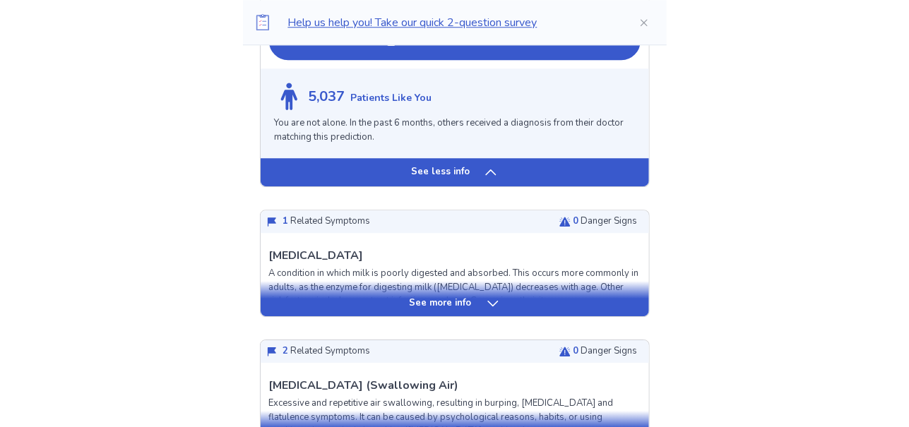
scroll to position [1554, 0]
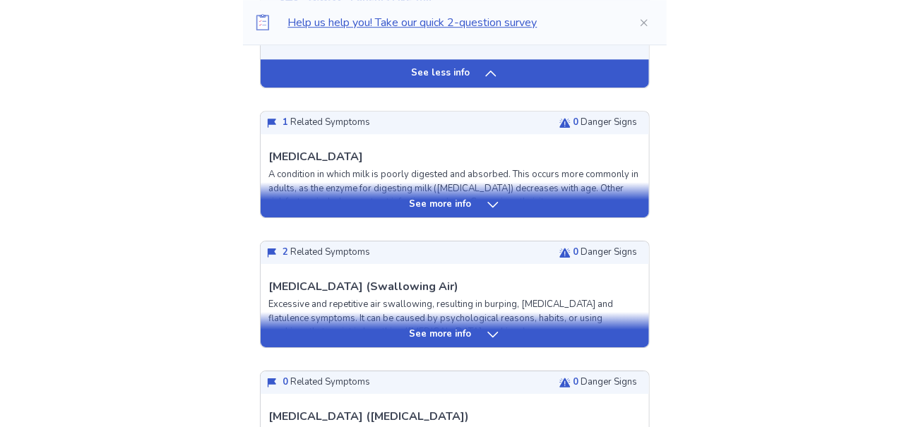
click at [488, 205] on icon at bounding box center [493, 205] width 14 height 14
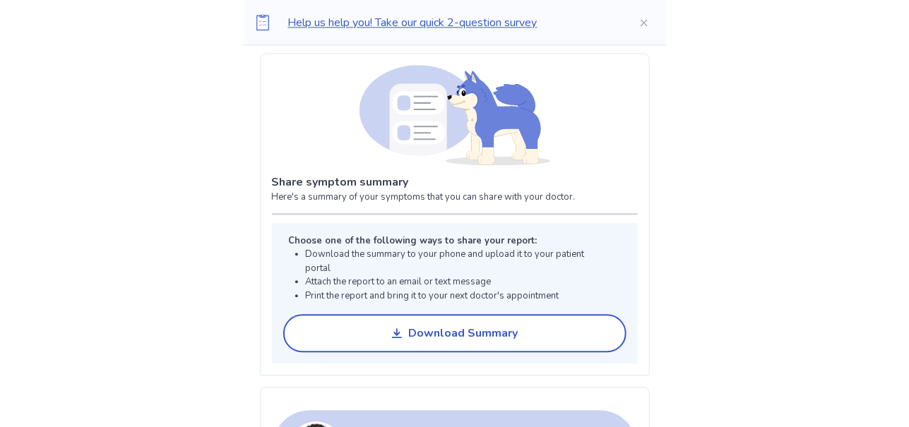
scroll to position [3038, 0]
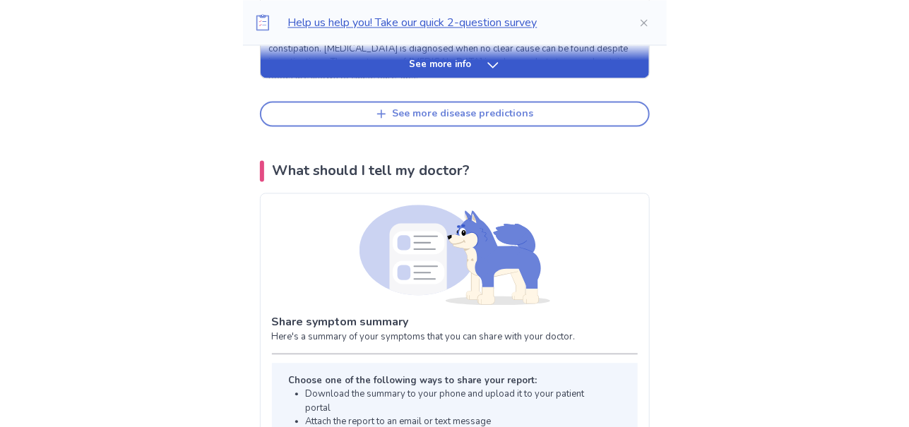
click at [400, 120] on div "See more disease predictions" at bounding box center [463, 114] width 141 height 12
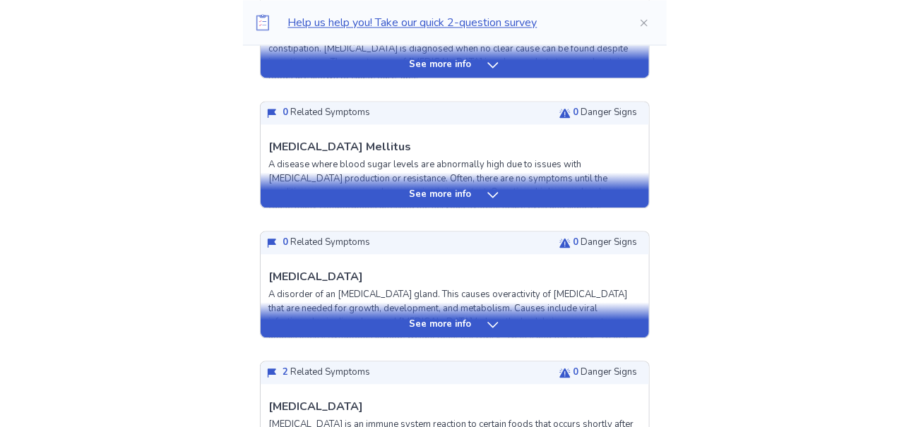
click at [488, 201] on icon at bounding box center [493, 195] width 14 height 14
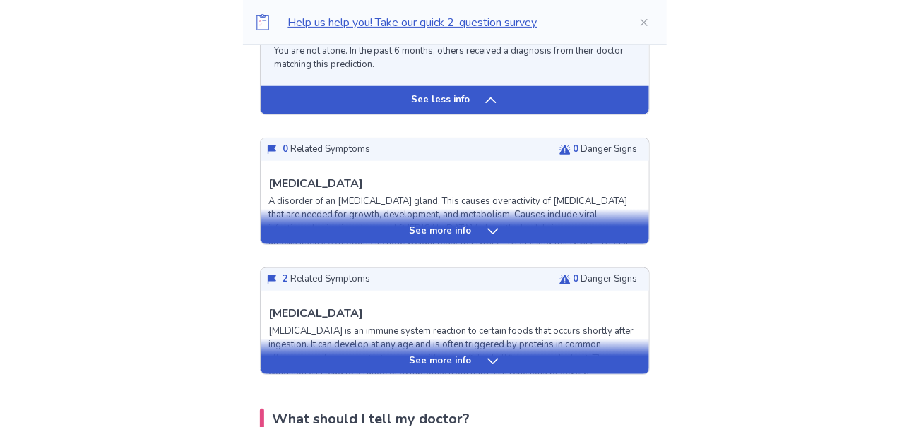
scroll to position [4168, 0]
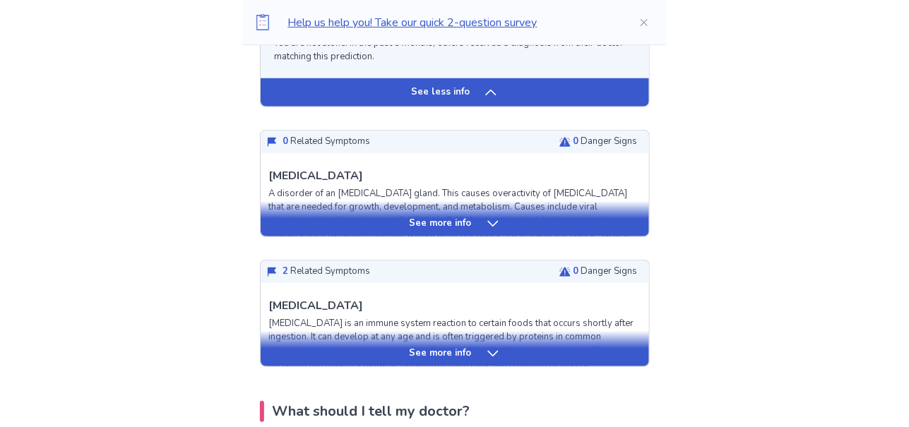
click at [492, 228] on icon at bounding box center [493, 224] width 14 height 14
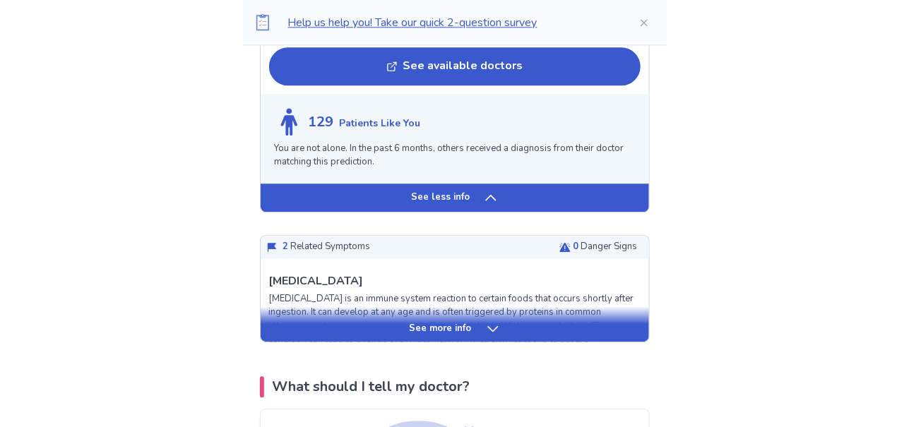
scroll to position [5440, 0]
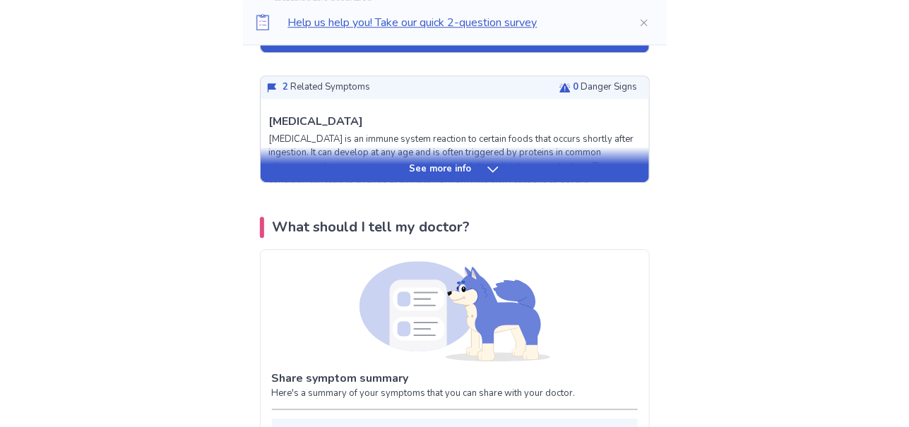
click at [482, 173] on div "See more info" at bounding box center [455, 170] width 389 height 14
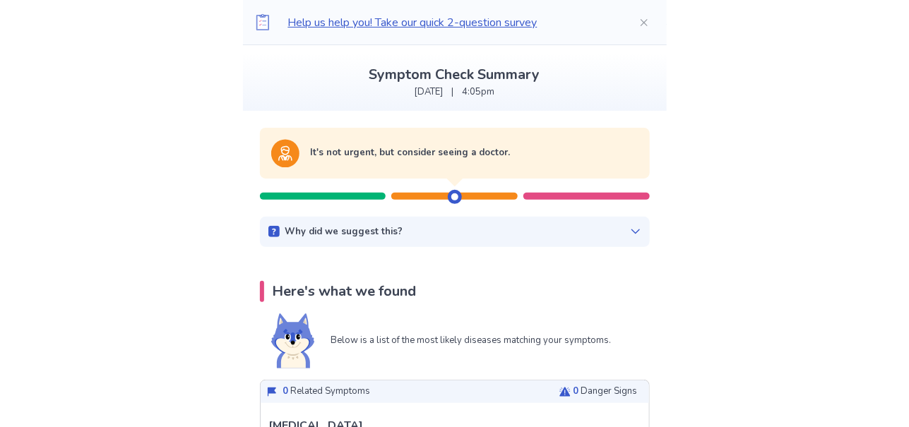
scroll to position [70, 0]
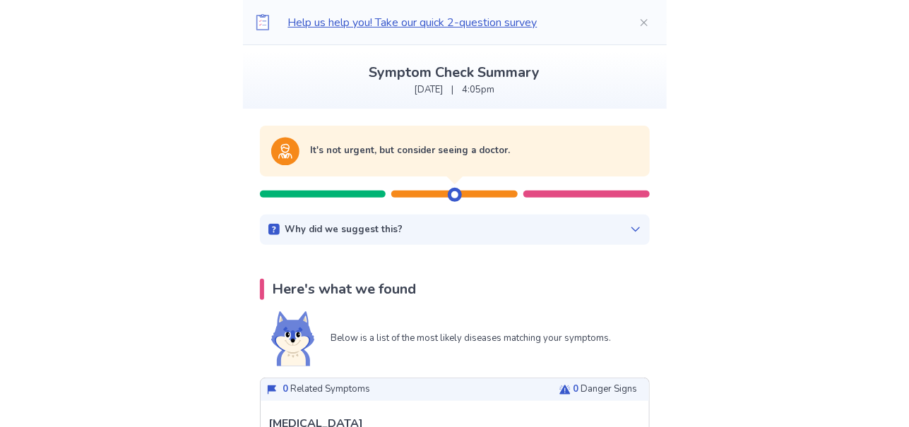
click at [633, 231] on div "Why did we suggest this? This suggestion is based on the severity level of a fe…" at bounding box center [455, 230] width 390 height 31
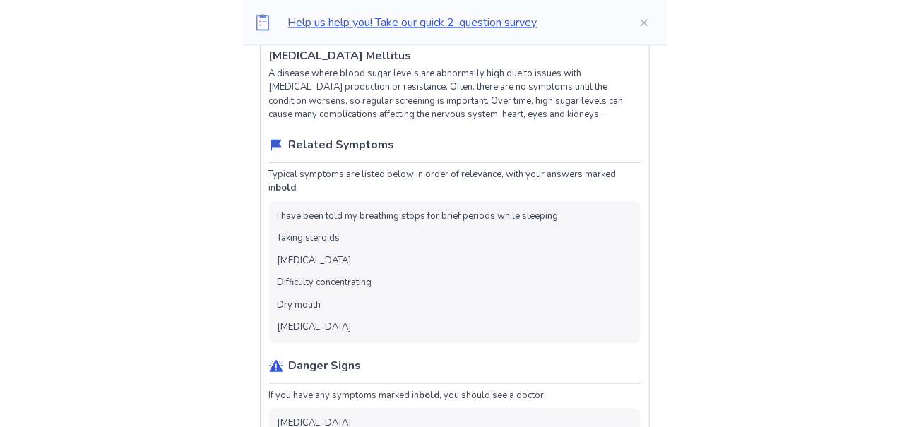
scroll to position [3250, 0]
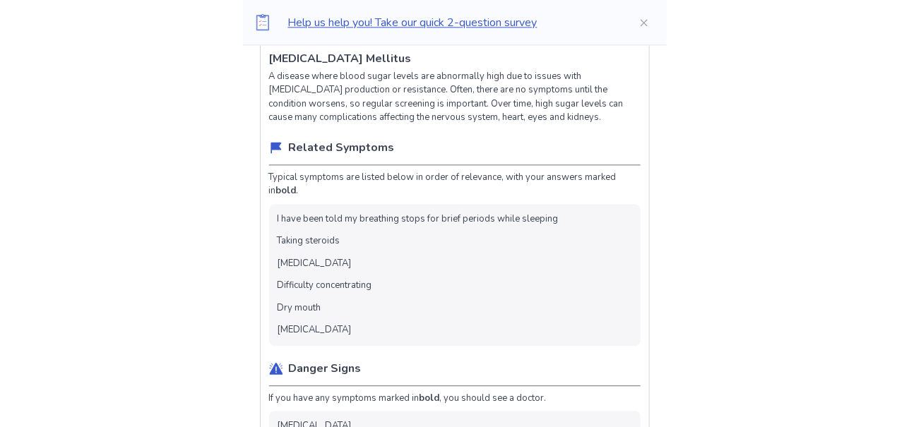
drag, startPoint x: 256, startPoint y: 245, endPoint x: 200, endPoint y: 208, distance: 67.8
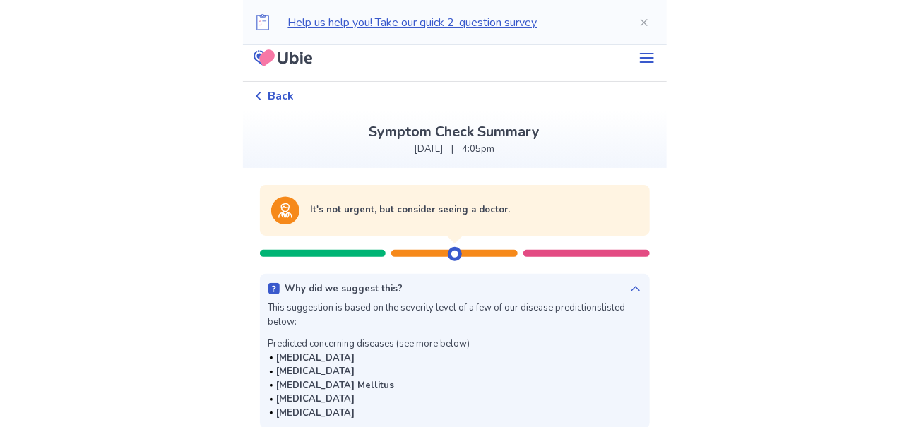
scroll to position [0, 0]
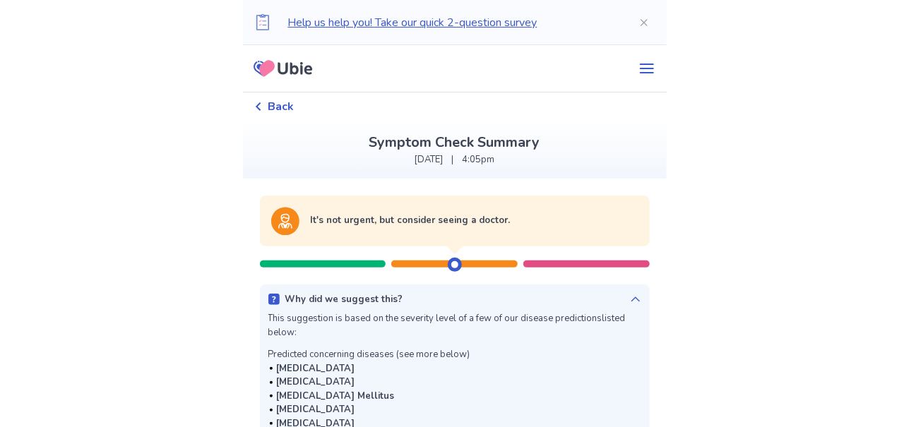
click at [346, 261] on div at bounding box center [323, 264] width 126 height 7
